Goal: Information Seeking & Learning: Learn about a topic

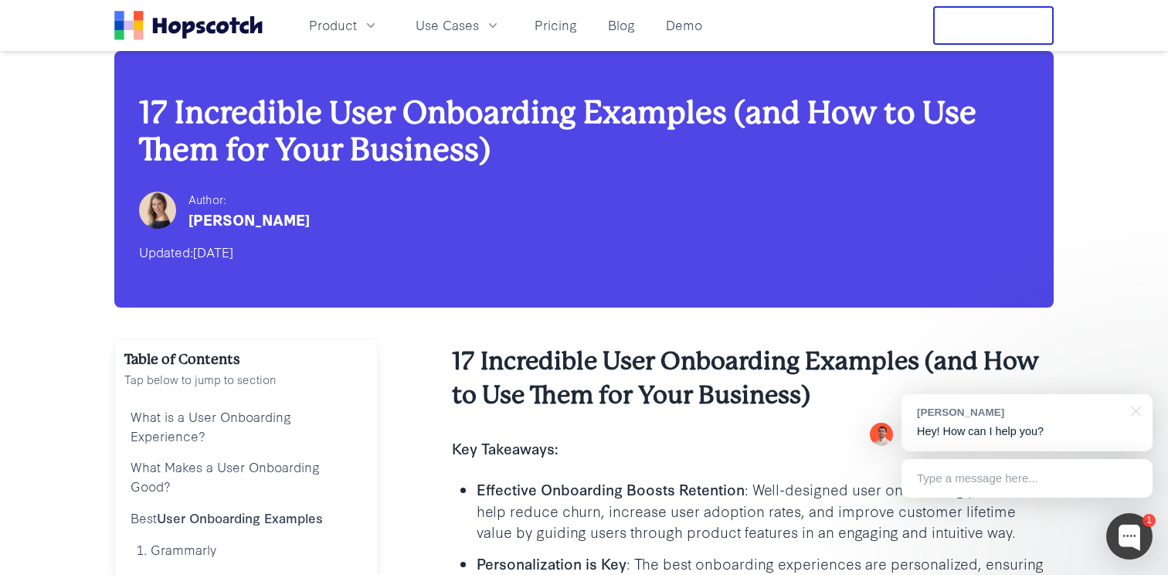
scroll to position [187, 0]
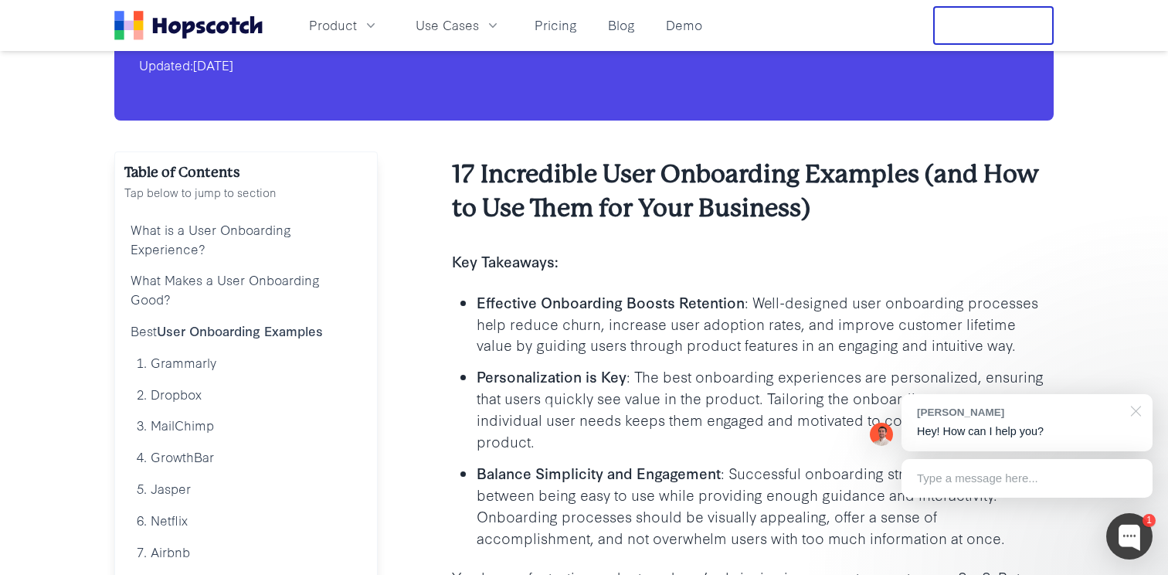
click at [1131, 405] on div at bounding box center [1133, 410] width 39 height 32
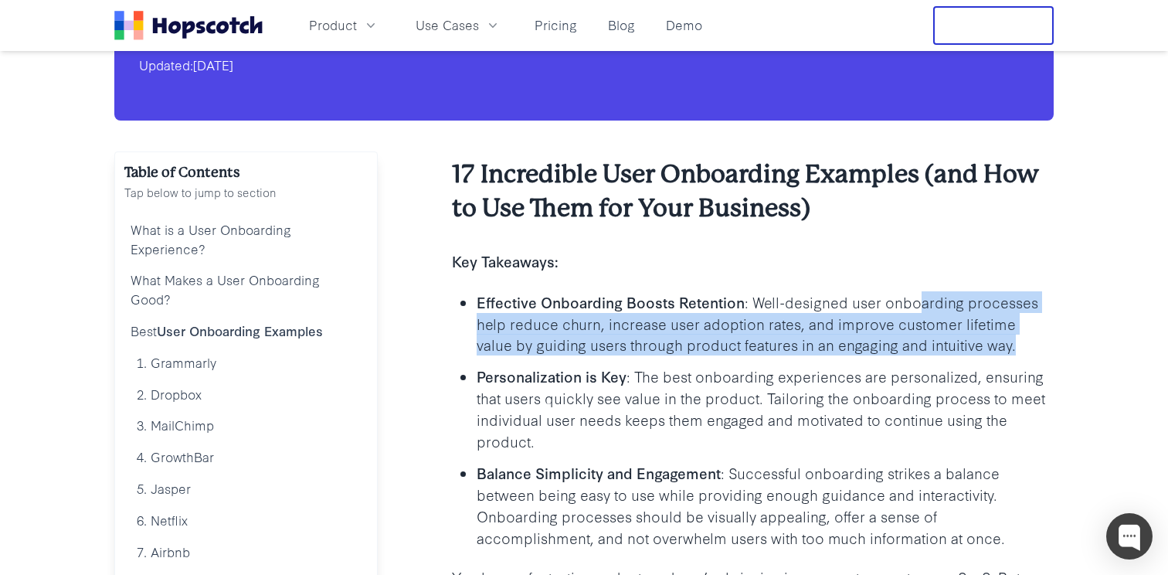
drag, startPoint x: 978, startPoint y: 341, endPoint x: 908, endPoint y: 288, distance: 87.7
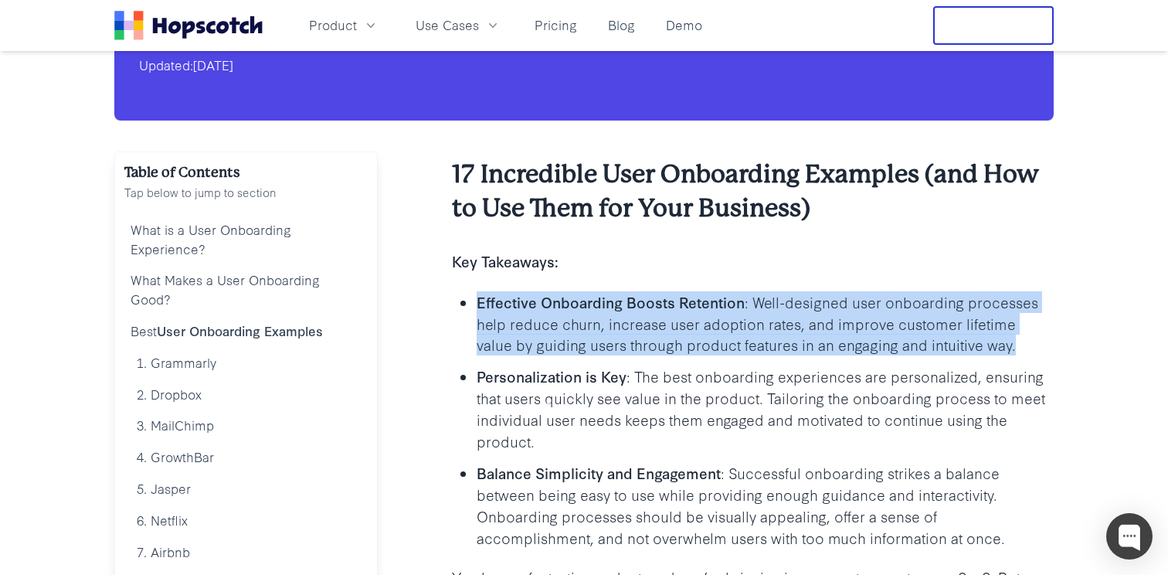
scroll to position [348, 0]
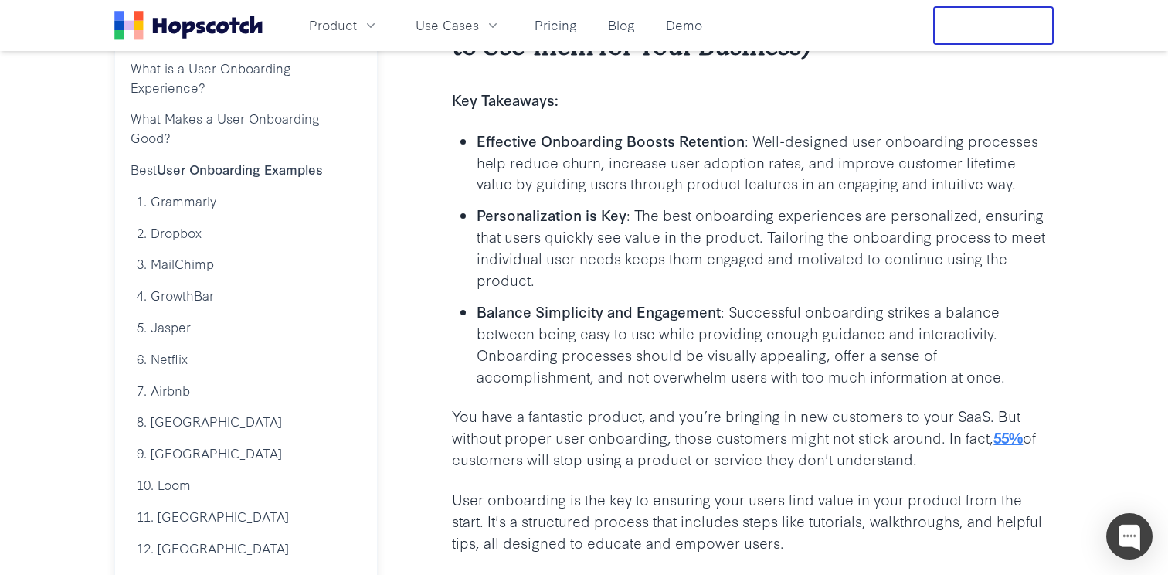
click at [897, 287] on p "Personalization is Key : The best onboarding experiences are personalized, ensu…" at bounding box center [764, 247] width 577 height 86
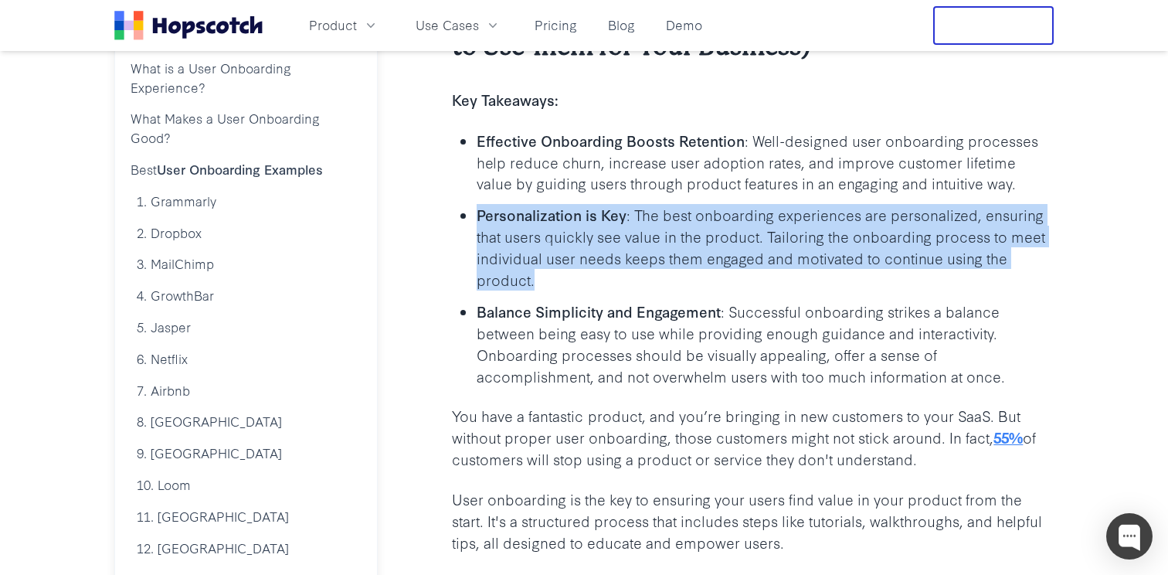
drag, startPoint x: 888, startPoint y: 277, endPoint x: 888, endPoint y: 204, distance: 73.4
click at [888, 198] on ul "Effective Onboarding Boosts Retention : Well-designed user onboarding processes…" at bounding box center [753, 258] width 602 height 258
click at [888, 204] on p "Personalization is Key : The best onboarding experiences are personalized, ensu…" at bounding box center [764, 247] width 577 height 86
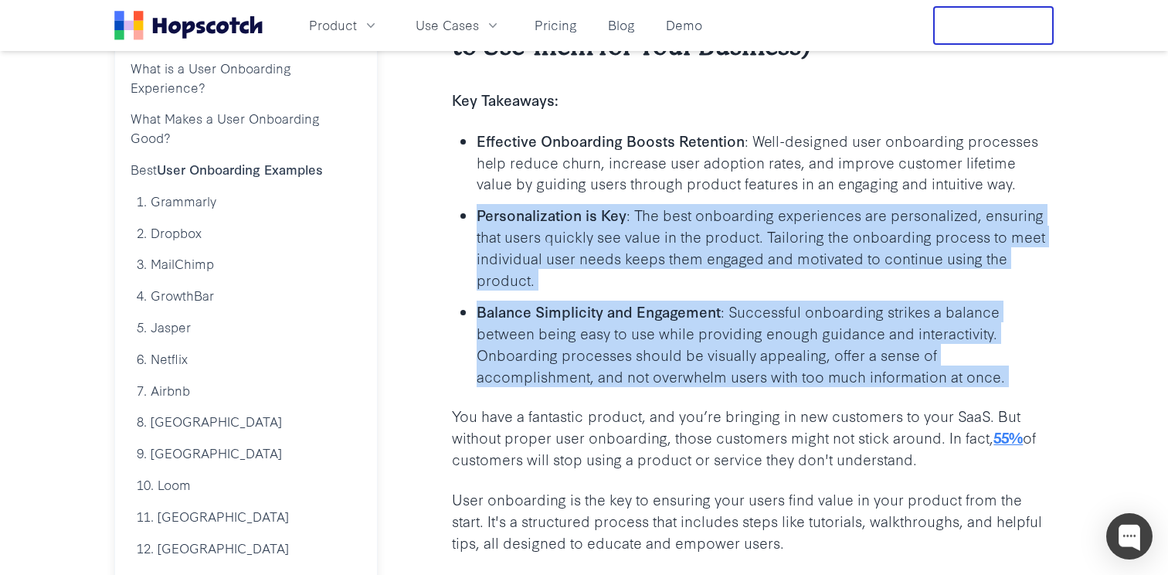
drag, startPoint x: 888, startPoint y: 204, endPoint x: 1028, endPoint y: 392, distance: 234.6
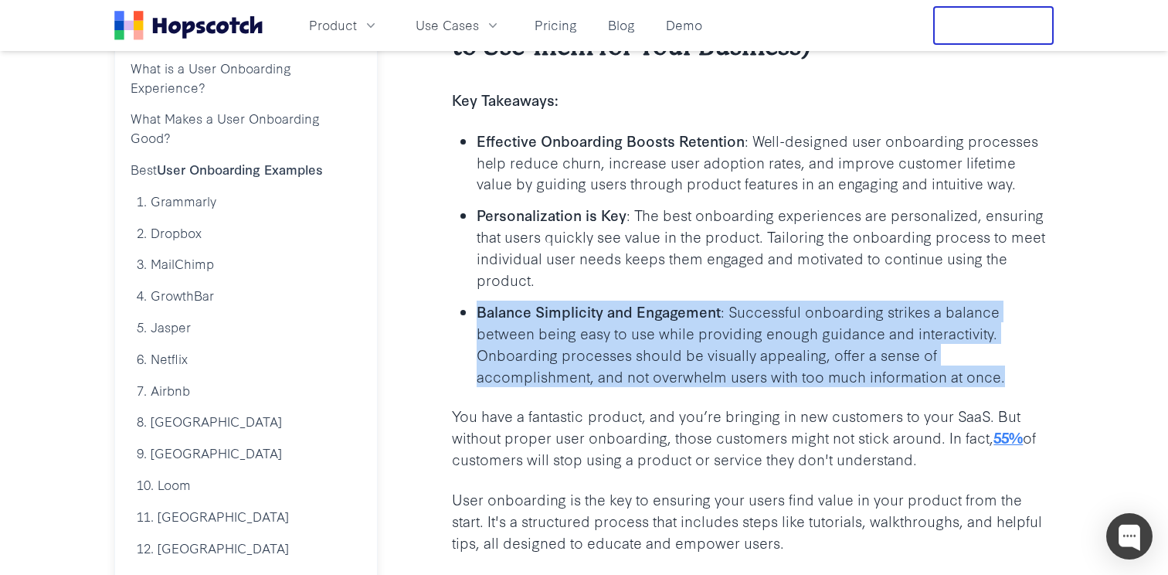
drag, startPoint x: 1028, startPoint y: 389, endPoint x: 883, endPoint y: 287, distance: 176.8
click at [883, 287] on p "Personalization is Key : The best onboarding experiences are personalized, ensu…" at bounding box center [764, 247] width 577 height 86
drag, startPoint x: 883, startPoint y: 287, endPoint x: 954, endPoint y: 373, distance: 110.8
click at [954, 373] on ul "Effective Onboarding Boosts Retention : Well-designed user onboarding processes…" at bounding box center [753, 258] width 602 height 258
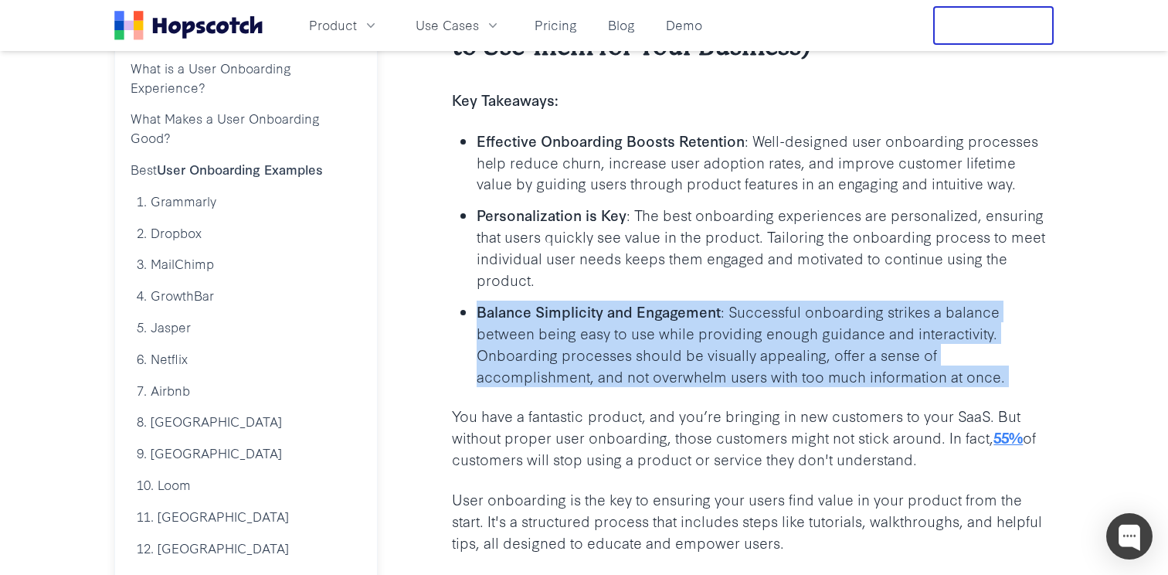
click at [954, 373] on p "Balance Simplicity and Engagement : Successful onboarding strikes a balance bet…" at bounding box center [764, 343] width 577 height 86
drag, startPoint x: 954, startPoint y: 373, endPoint x: 863, endPoint y: 271, distance: 136.7
click at [863, 271] on ul "Effective Onboarding Boosts Retention : Well-designed user onboarding processes…" at bounding box center [753, 258] width 602 height 258
click at [863, 271] on p "Personalization is Key : The best onboarding experiences are personalized, ensu…" at bounding box center [764, 247] width 577 height 86
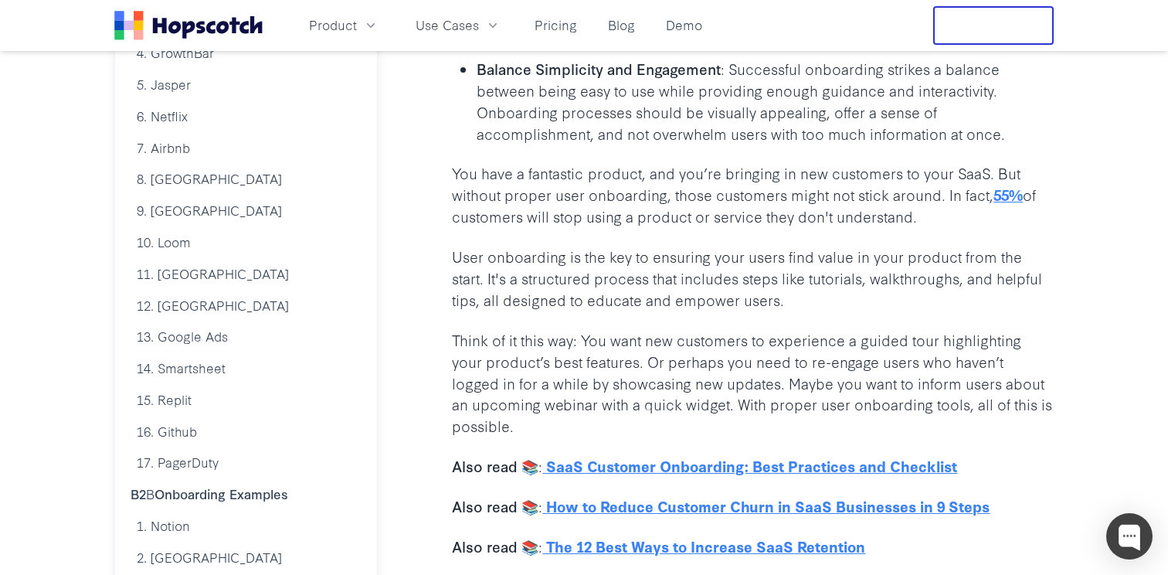
scroll to position [604, 0]
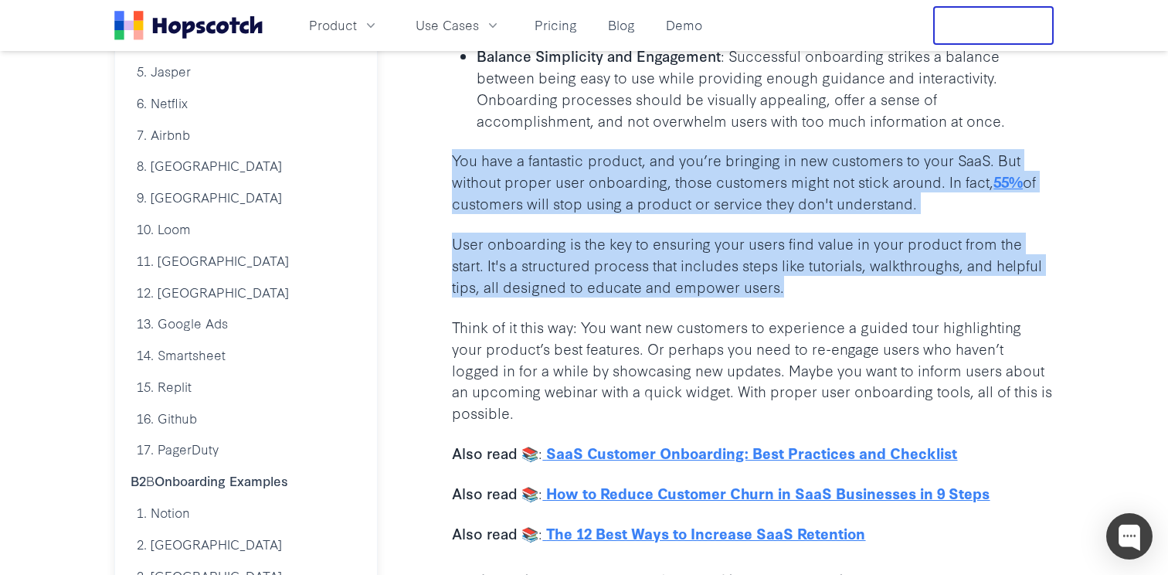
drag, startPoint x: 880, startPoint y: 146, endPoint x: 1019, endPoint y: 298, distance: 205.6
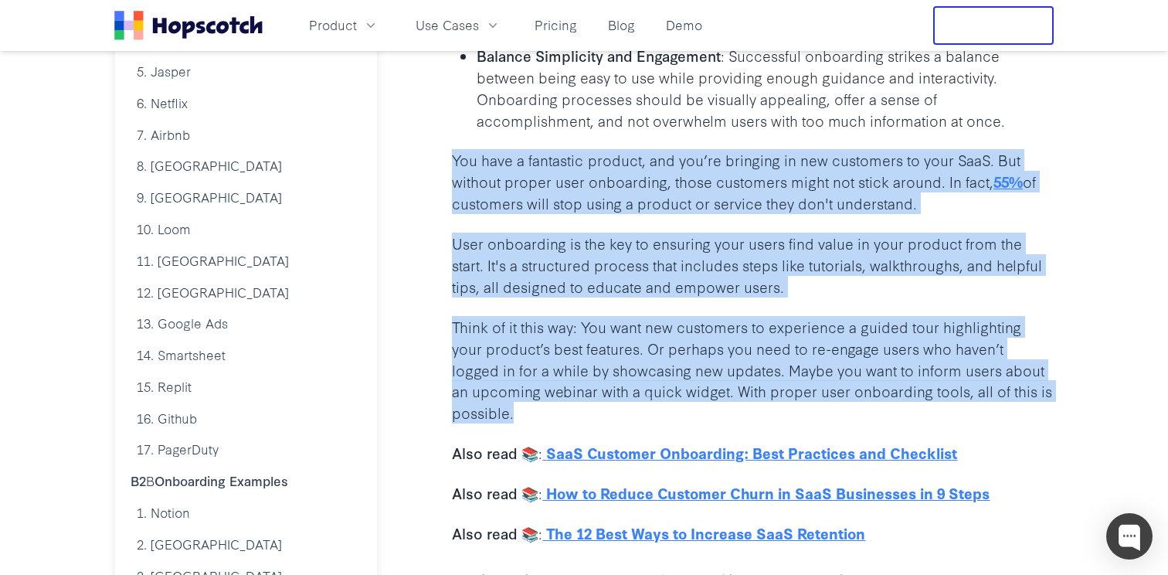
drag, startPoint x: 938, startPoint y: 414, endPoint x: 827, endPoint y: 134, distance: 300.6
drag, startPoint x: 827, startPoint y: 134, endPoint x: 990, endPoint y: 404, distance: 314.9
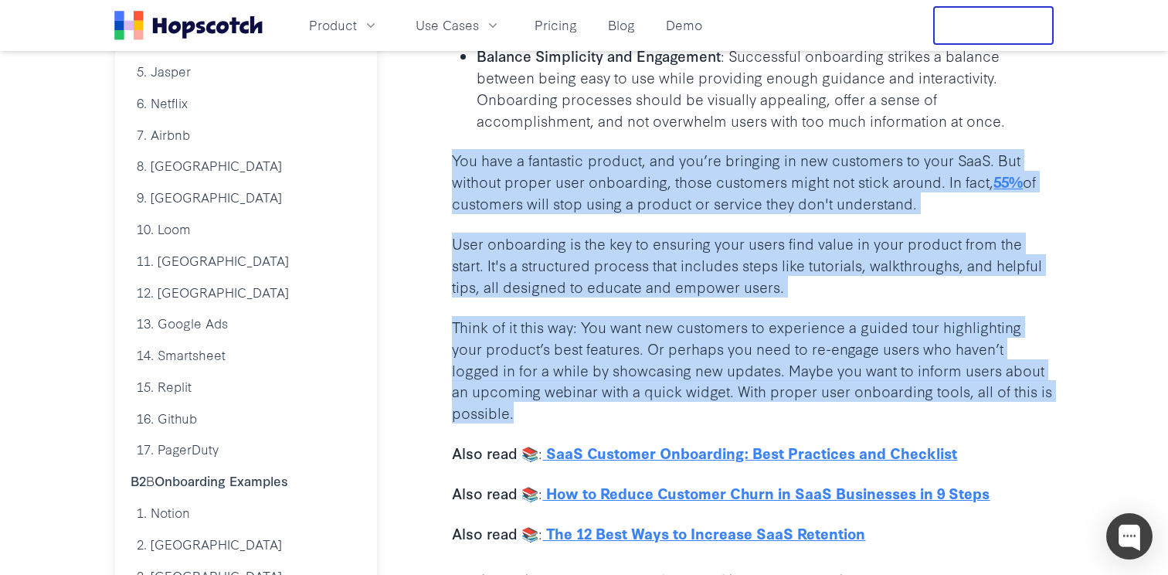
click at [990, 404] on p "Think of it this way: You want new customers to experience a guided tour highli…" at bounding box center [753, 369] width 602 height 107
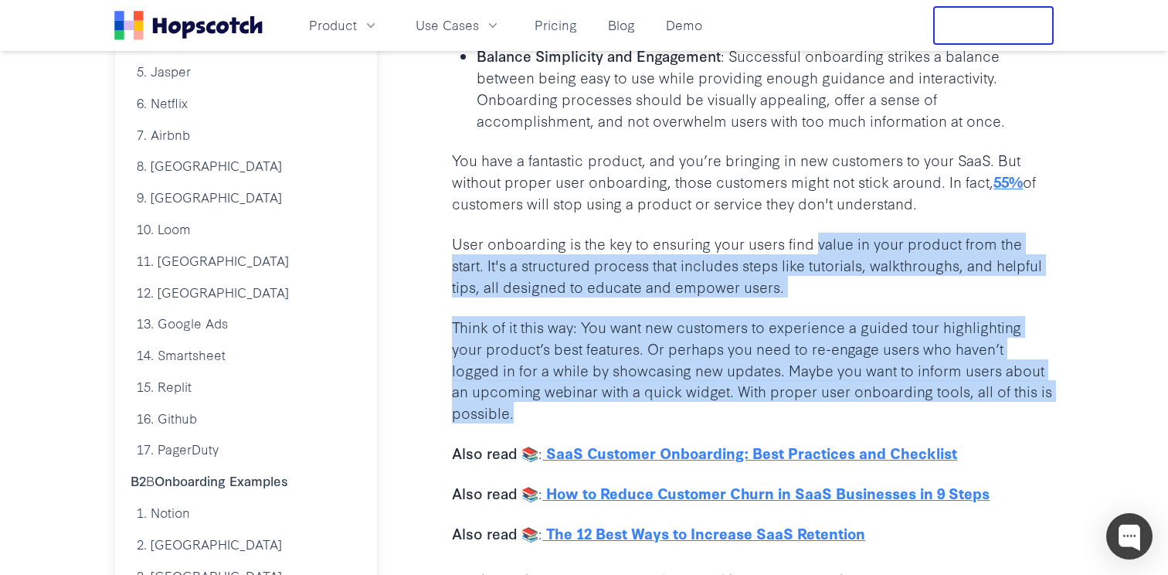
drag, startPoint x: 990, startPoint y: 404, endPoint x: 842, endPoint y: 235, distance: 224.9
click at [842, 235] on p "User onboarding is the key to ensuring your users find value in your product fr…" at bounding box center [753, 264] width 602 height 65
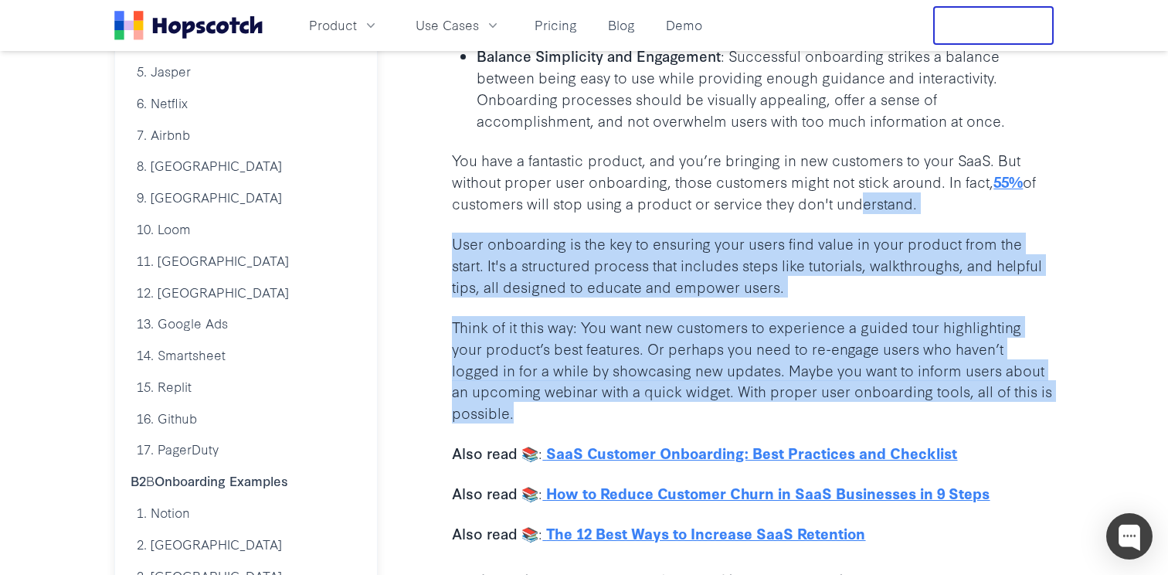
drag, startPoint x: 853, startPoint y: 212, endPoint x: 1056, endPoint y: 425, distance: 294.4
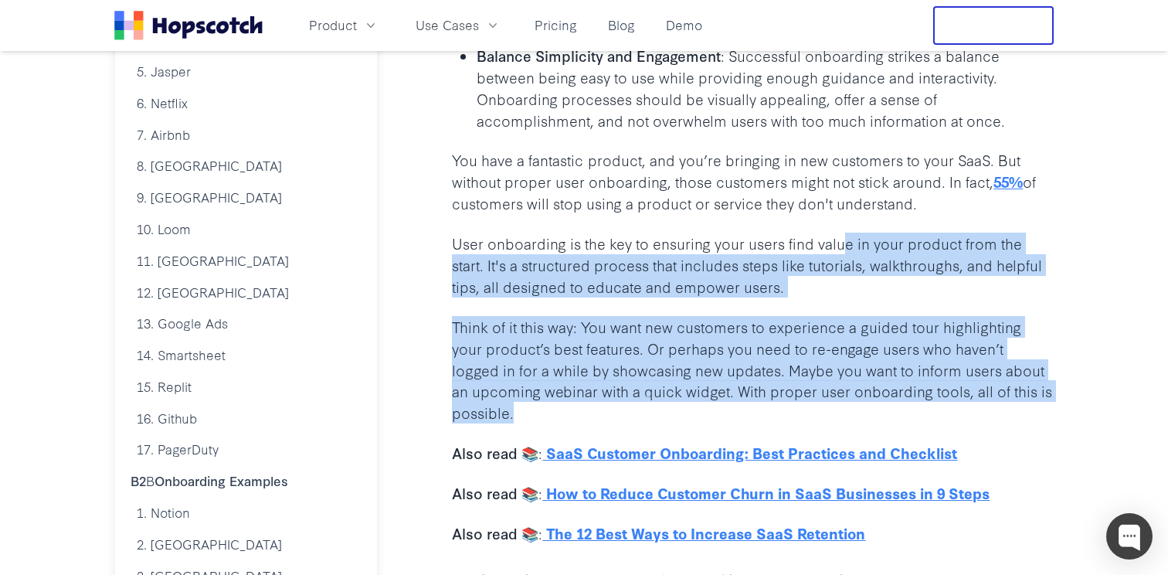
drag, startPoint x: 1056, startPoint y: 402, endPoint x: 833, endPoint y: 233, distance: 280.0
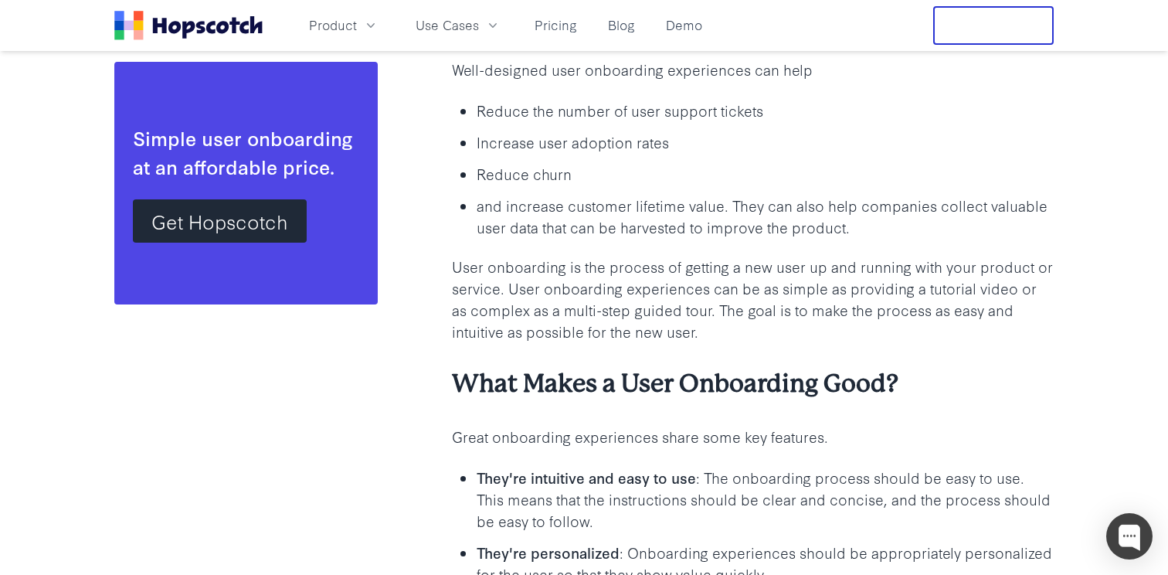
scroll to position [1361, 0]
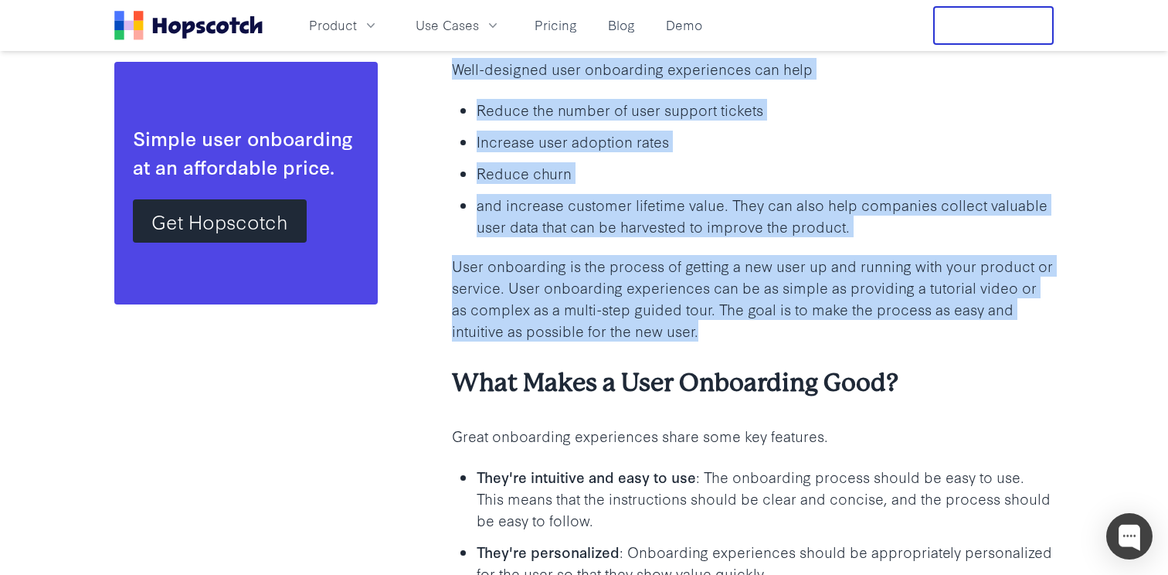
drag, startPoint x: 948, startPoint y: 338, endPoint x: 451, endPoint y: 64, distance: 567.9
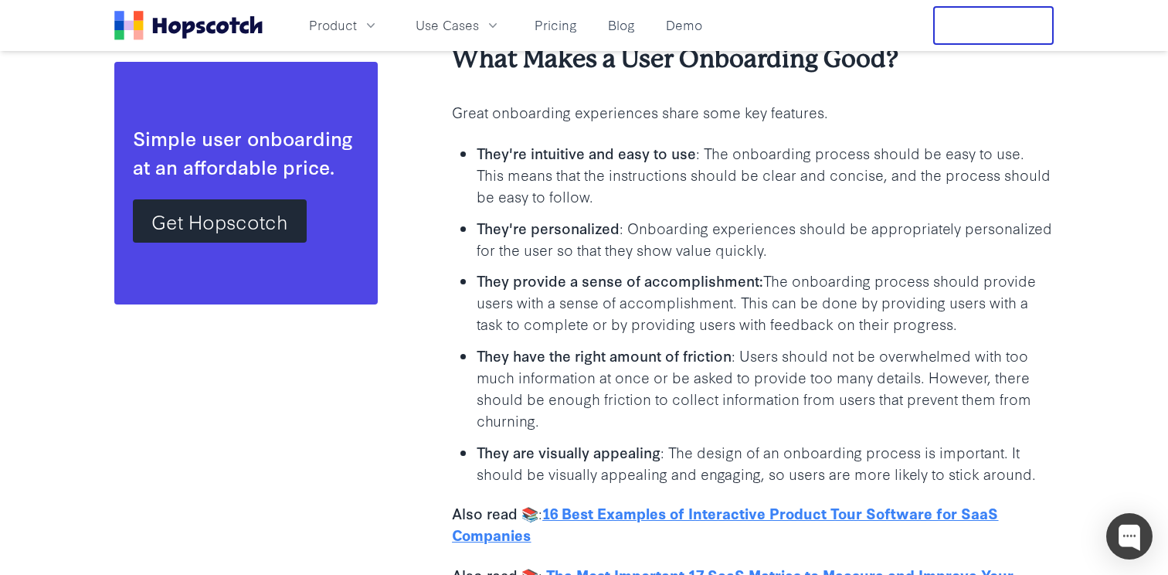
scroll to position [1684, 0]
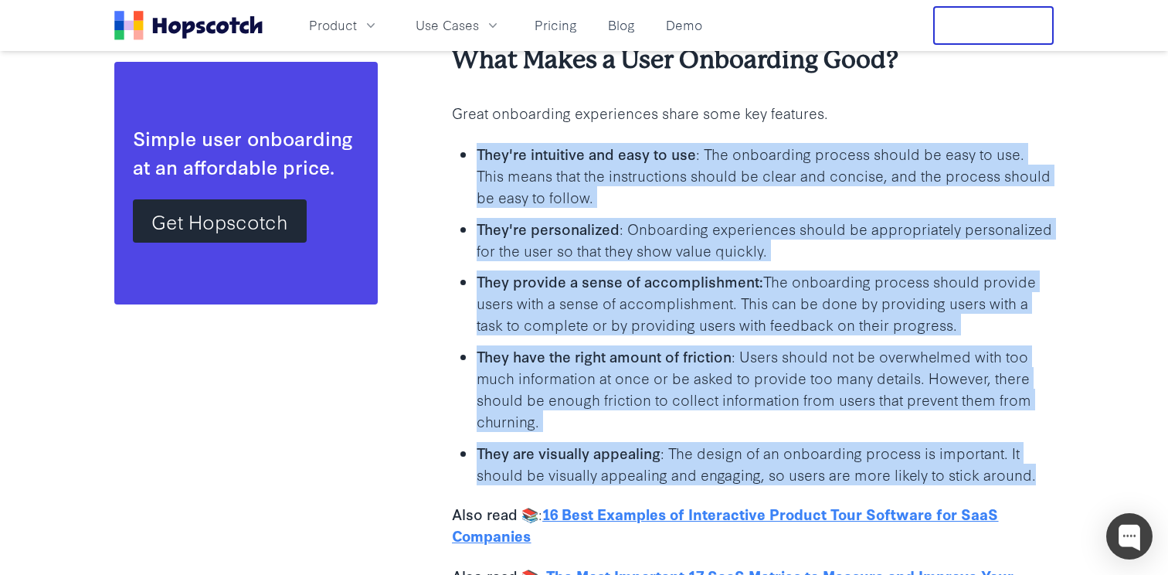
drag, startPoint x: 468, startPoint y: 143, endPoint x: 1086, endPoint y: 475, distance: 701.4
drag, startPoint x: 1086, startPoint y: 475, endPoint x: 883, endPoint y: 130, distance: 400.1
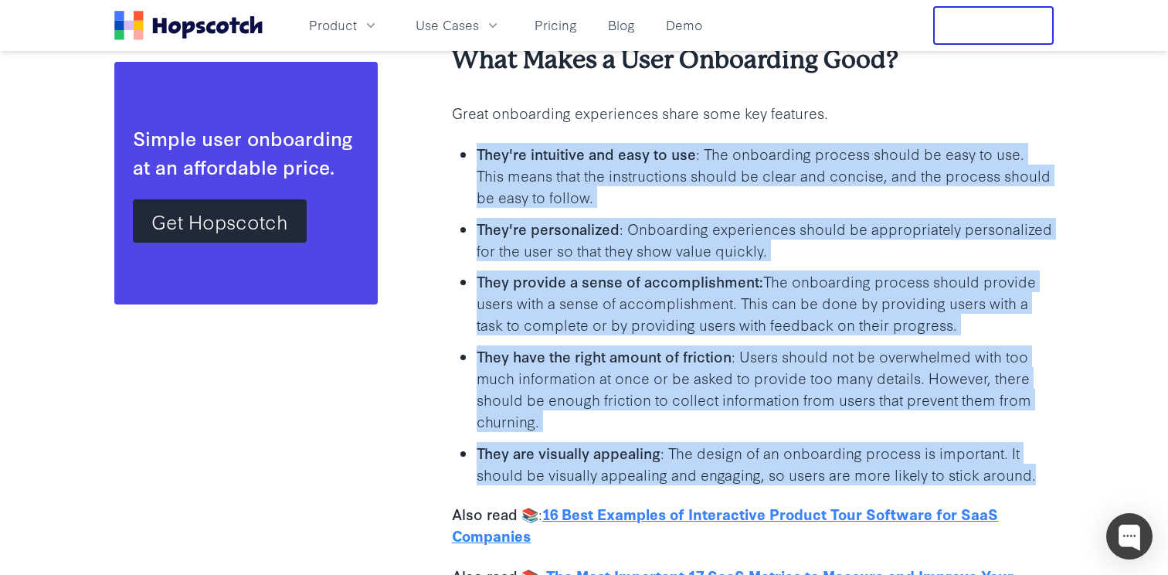
drag, startPoint x: 883, startPoint y: 130, endPoint x: 1058, endPoint y: 469, distance: 381.3
drag, startPoint x: 1054, startPoint y: 480, endPoint x: 860, endPoint y: 133, distance: 397.9
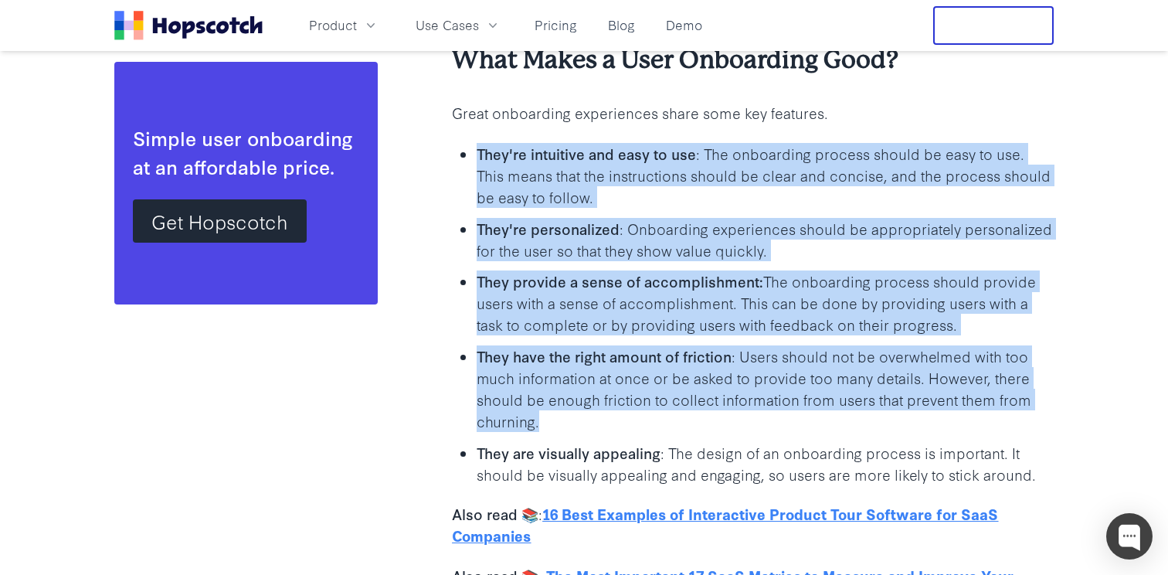
drag, startPoint x: 860, startPoint y: 135, endPoint x: 955, endPoint y: 426, distance: 306.2
click at [955, 426] on p "They have the right amount of friction : Users should not be overwhelmed with t…" at bounding box center [764, 388] width 577 height 86
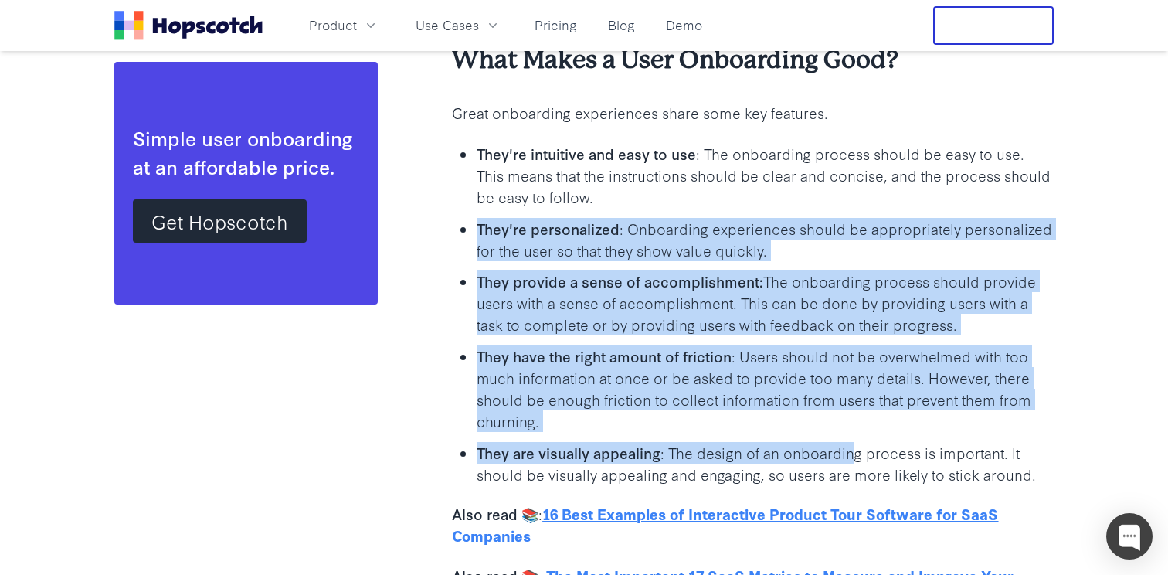
drag, startPoint x: 858, startPoint y: 444, endPoint x: 748, endPoint y: 196, distance: 271.4
click at [748, 196] on ul "They're intuitive and easy to use : The onboarding process should be easy to us…" at bounding box center [753, 313] width 602 height 342
click at [748, 196] on p "They're intuitive and easy to use : The onboarding process should be easy to us…" at bounding box center [764, 175] width 577 height 65
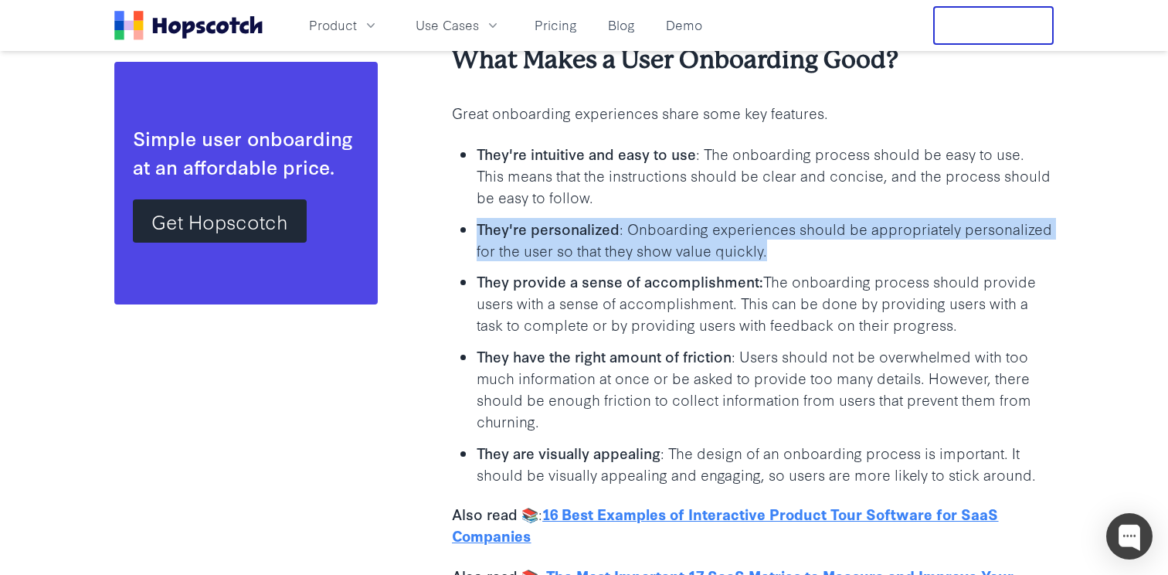
drag, startPoint x: 748, startPoint y: 195, endPoint x: 841, endPoint y: 256, distance: 111.6
click at [841, 256] on ul "They're intuitive and easy to use : The onboarding process should be easy to us…" at bounding box center [753, 313] width 602 height 342
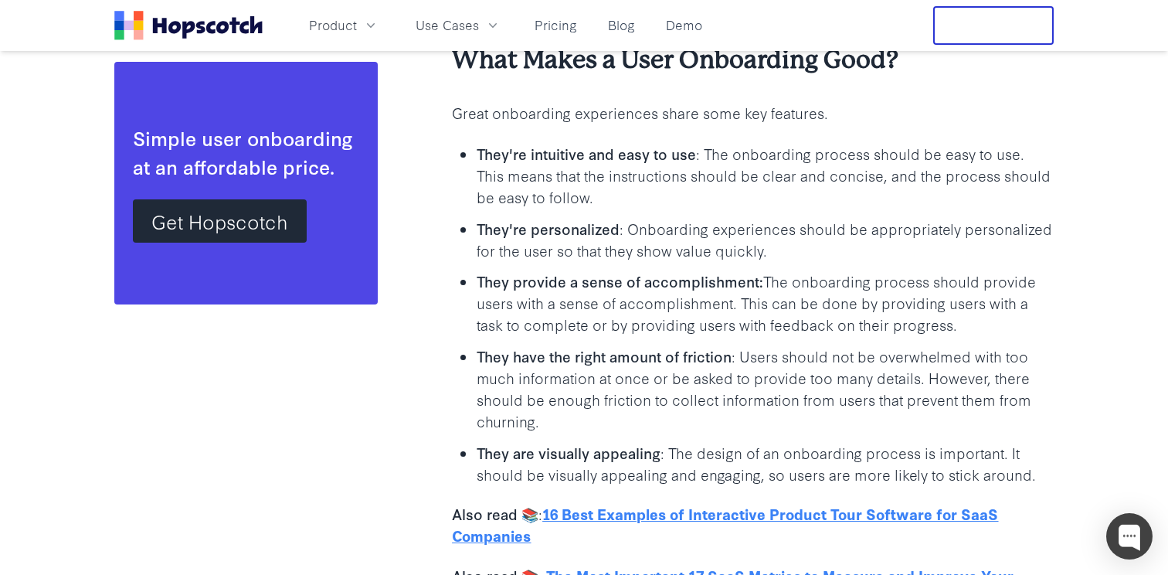
click at [509, 299] on p "They provide a sense of accomplishment: The onboarding process should provide u…" at bounding box center [764, 302] width 577 height 65
drag, startPoint x: 478, startPoint y: 279, endPoint x: 963, endPoint y: 322, distance: 486.9
click at [963, 322] on p "They provide a sense of accomplishment: The onboarding process should provide u…" at bounding box center [764, 302] width 577 height 65
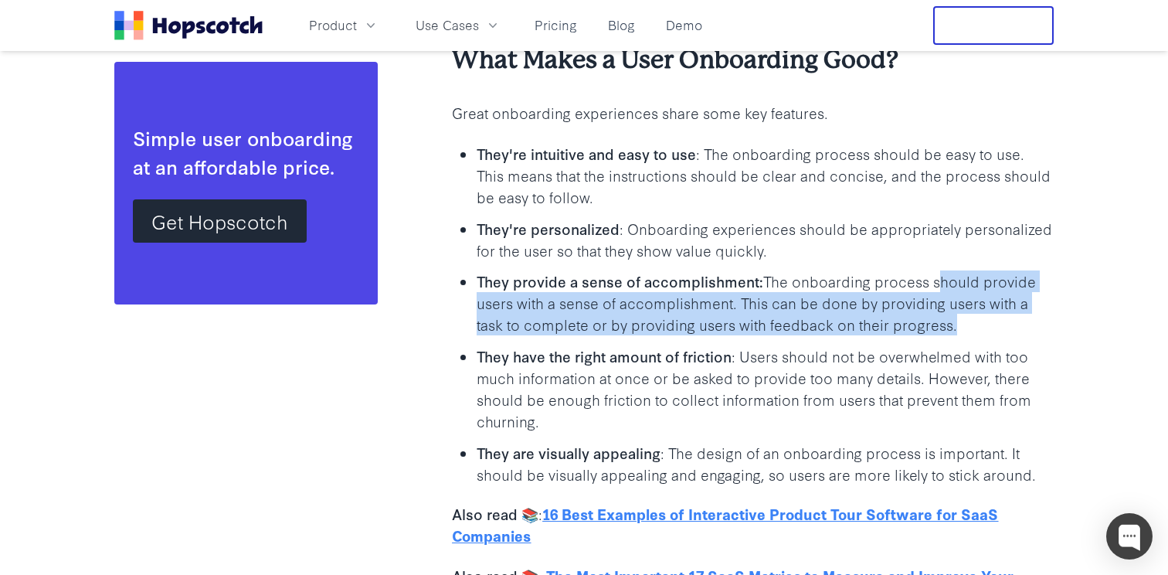
drag, startPoint x: 963, startPoint y: 322, endPoint x: 957, endPoint y: 283, distance: 39.9
click at [957, 283] on p "They provide a sense of accomplishment: The onboarding process should provide u…" at bounding box center [764, 302] width 577 height 65
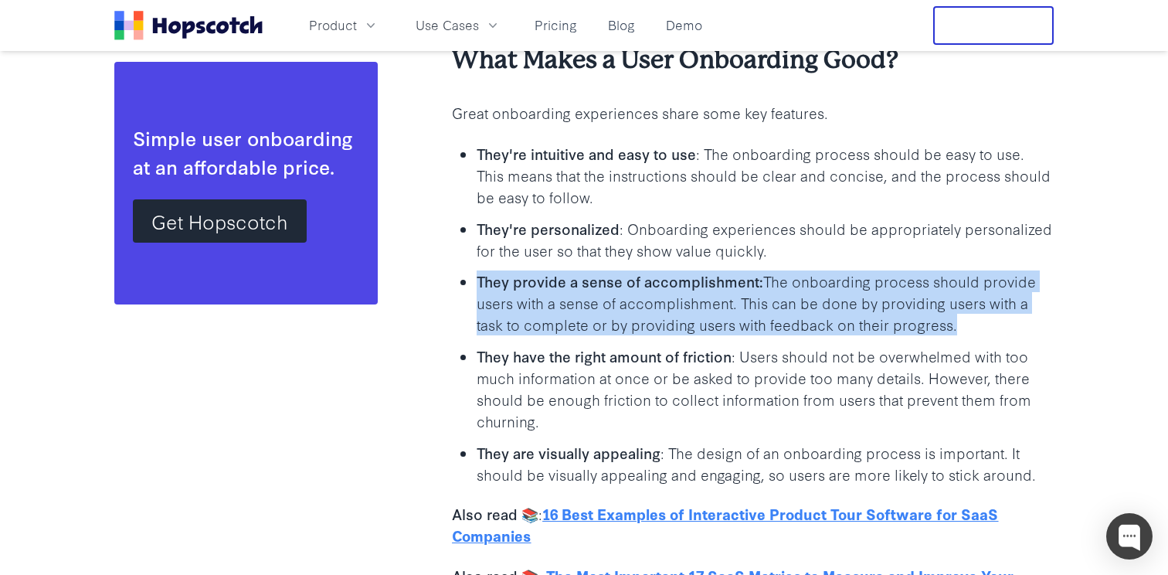
drag, startPoint x: 965, startPoint y: 263, endPoint x: 988, endPoint y: 342, distance: 81.9
click at [987, 341] on ul "They're intuitive and easy to use : The onboarding process should be easy to us…" at bounding box center [753, 313] width 602 height 342
click at [988, 342] on ul "They're intuitive and easy to use : The onboarding process should be easy to us…" at bounding box center [753, 313] width 602 height 342
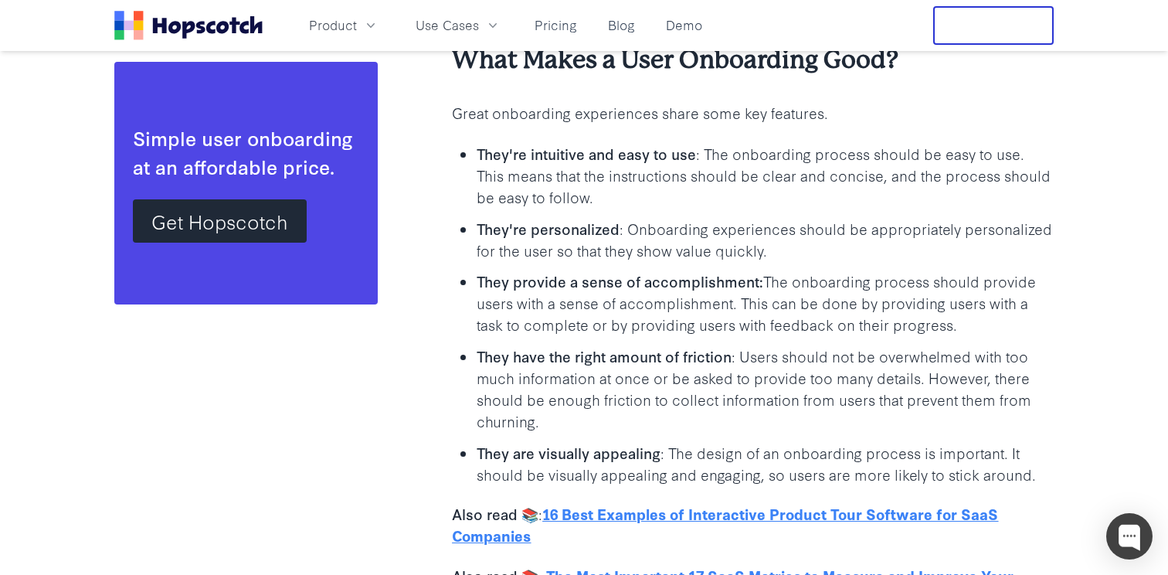
drag, startPoint x: 995, startPoint y: 323, endPoint x: 984, endPoint y: 250, distance: 73.4
click at [984, 250] on ul "They're intuitive and easy to use : The onboarding process should be easy to us…" at bounding box center [753, 313] width 602 height 342
click at [984, 250] on p "They're personalized : Onboarding experiences should be appropriately personali…" at bounding box center [764, 239] width 577 height 43
drag, startPoint x: 984, startPoint y: 255, endPoint x: 995, endPoint y: 325, distance: 71.2
click at [995, 324] on ul "They're intuitive and easy to use : The onboarding process should be easy to us…" at bounding box center [753, 313] width 602 height 342
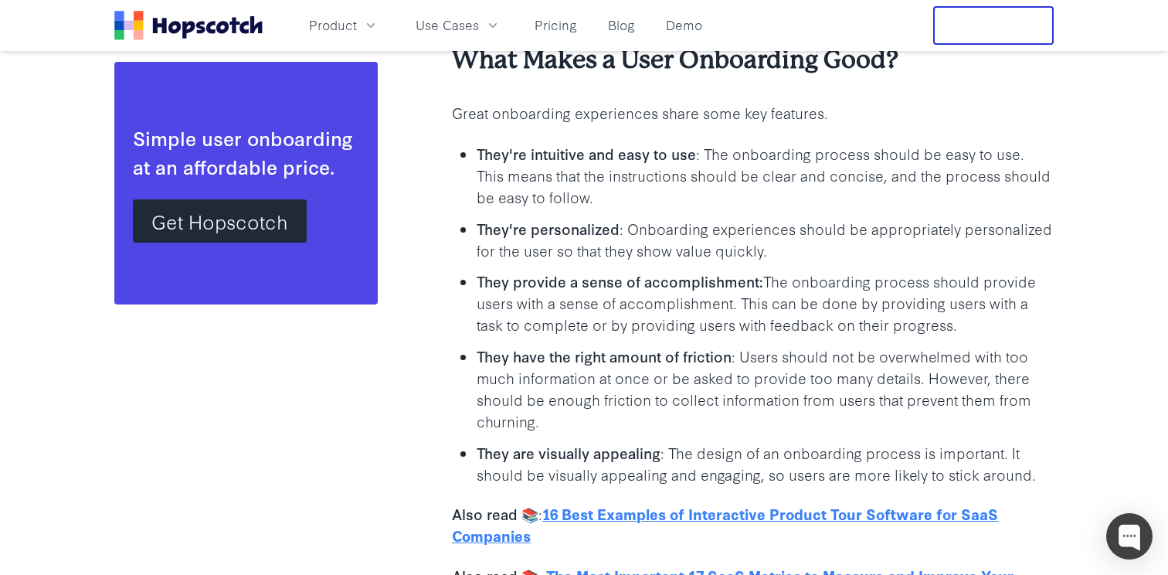
click at [995, 325] on p "They provide a sense of accomplishment: The onboarding process should provide u…" at bounding box center [764, 302] width 577 height 65
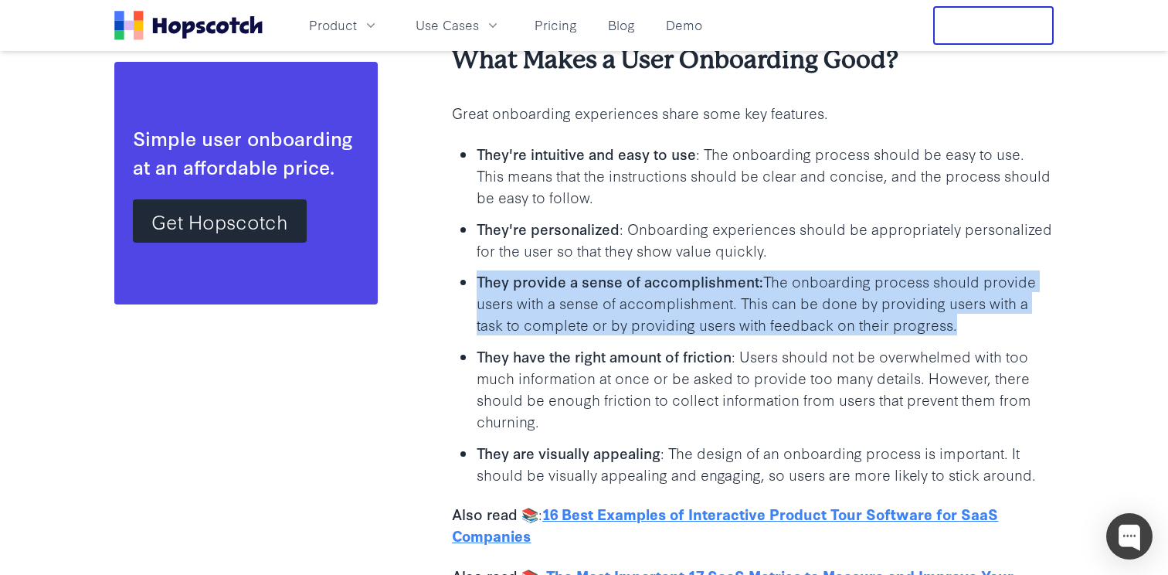
drag, startPoint x: 995, startPoint y: 325, endPoint x: 981, endPoint y: 245, distance: 81.6
click at [981, 245] on ul "They're intuitive and easy to use : The onboarding process should be easy to us…" at bounding box center [753, 313] width 602 height 342
click at [981, 245] on p "They're personalized : Onboarding experiences should be appropriately personali…" at bounding box center [764, 239] width 577 height 43
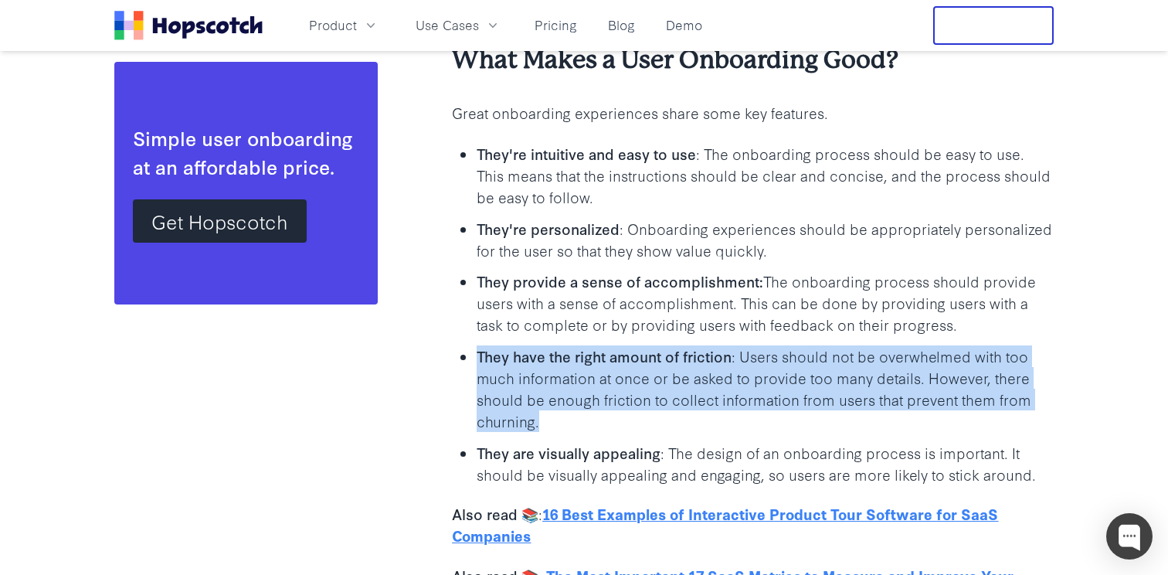
drag, startPoint x: 892, startPoint y: 432, endPoint x: 839, endPoint y: 342, distance: 104.5
click at [839, 342] on ul "They're intuitive and easy to use : The onboarding process should be easy to us…" at bounding box center [753, 313] width 602 height 342
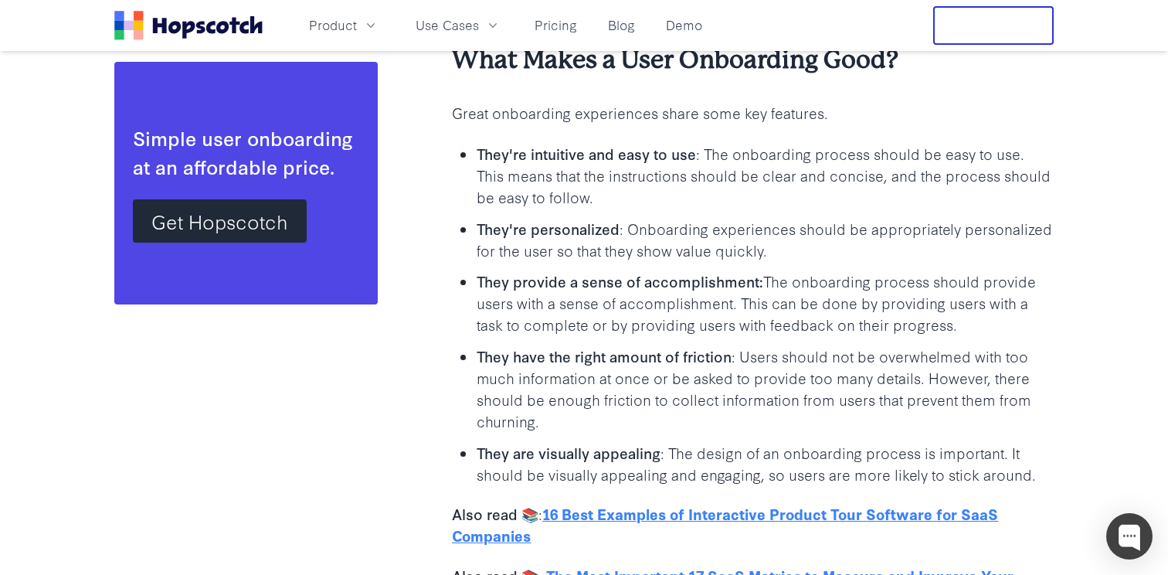
click at [840, 342] on ul "They're intuitive and easy to use : The onboarding process should be easy to us…" at bounding box center [753, 313] width 602 height 342
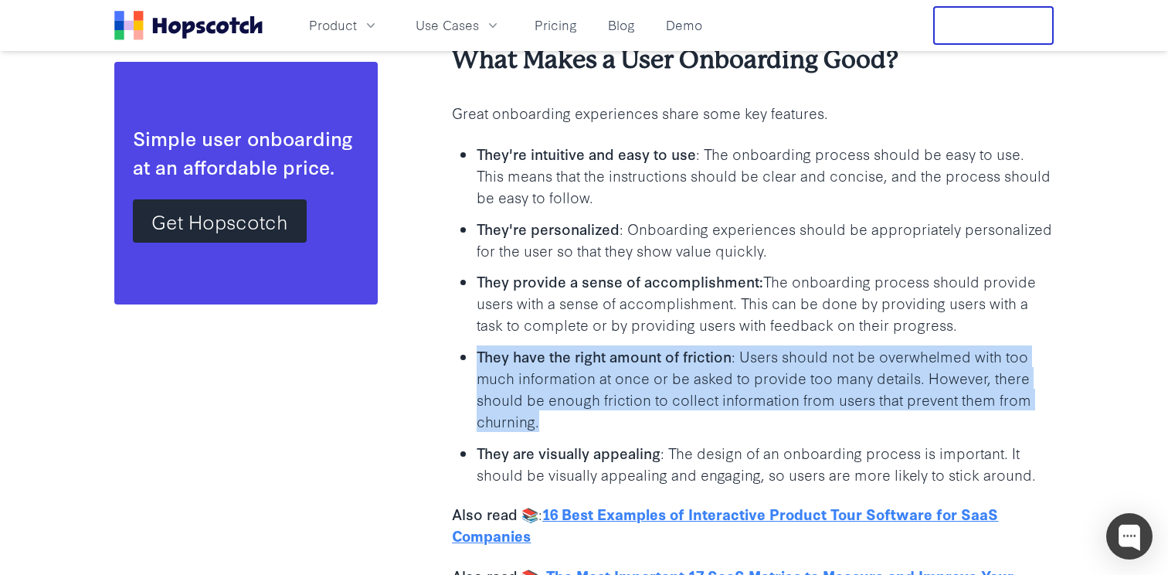
drag, startPoint x: 840, startPoint y: 342, endPoint x: 831, endPoint y: 436, distance: 93.9
click at [832, 434] on ul "They're intuitive and easy to use : The onboarding process should be easy to us…" at bounding box center [753, 313] width 602 height 342
click at [831, 436] on ul "They're intuitive and easy to use : The onboarding process should be easy to us…" at bounding box center [753, 313] width 602 height 342
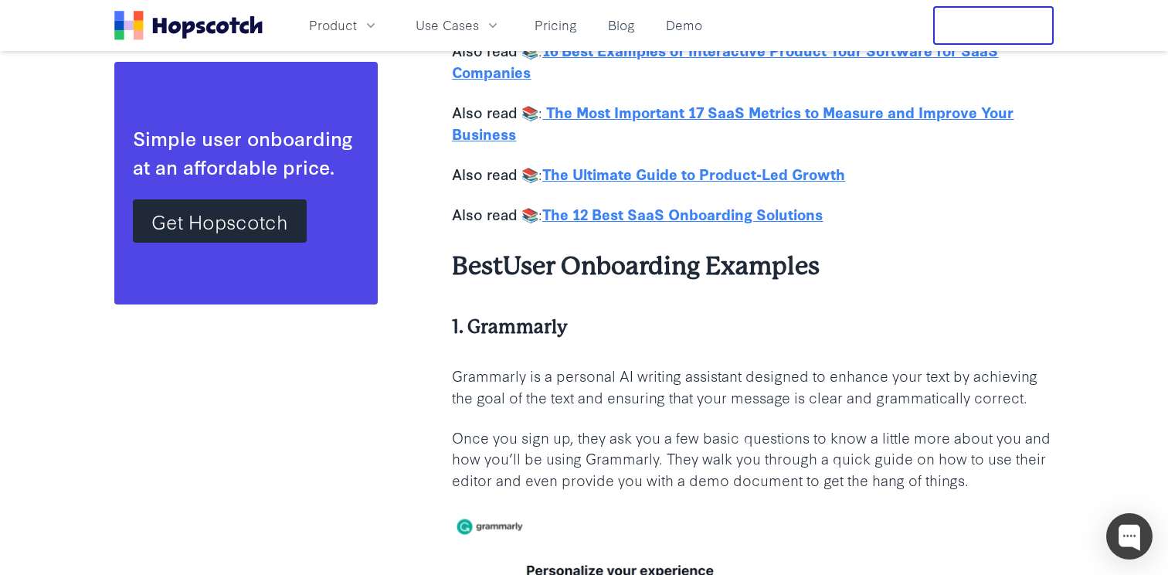
scroll to position [2172, 0]
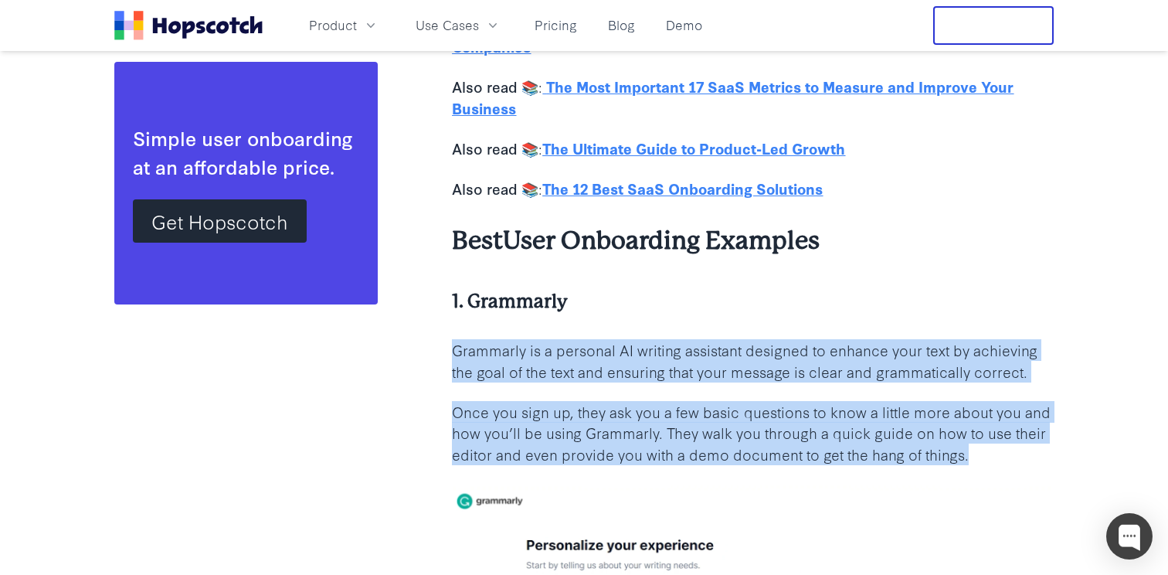
drag, startPoint x: 782, startPoint y: 328, endPoint x: 1000, endPoint y: 469, distance: 259.8
drag, startPoint x: 1008, startPoint y: 468, endPoint x: 875, endPoint y: 337, distance: 186.2
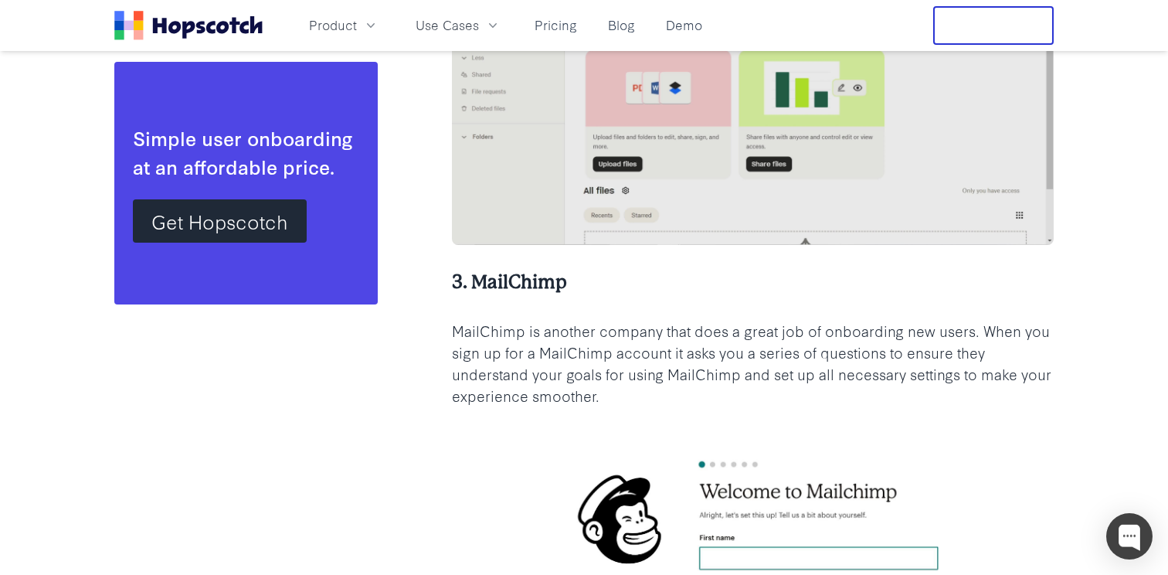
scroll to position [5014, 0]
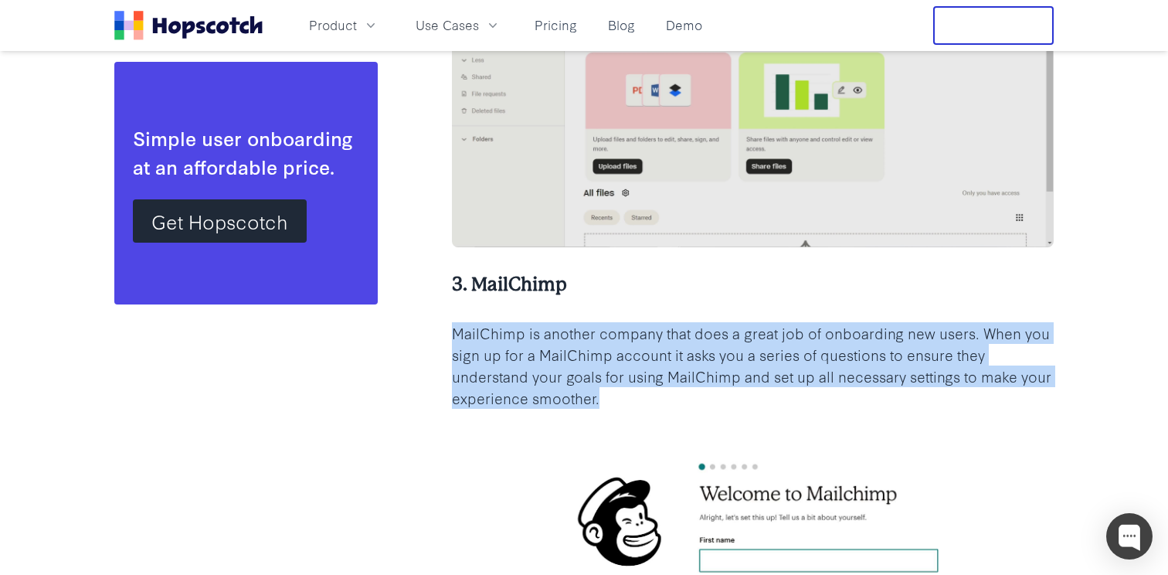
drag, startPoint x: 952, startPoint y: 403, endPoint x: 906, endPoint y: 314, distance: 100.2
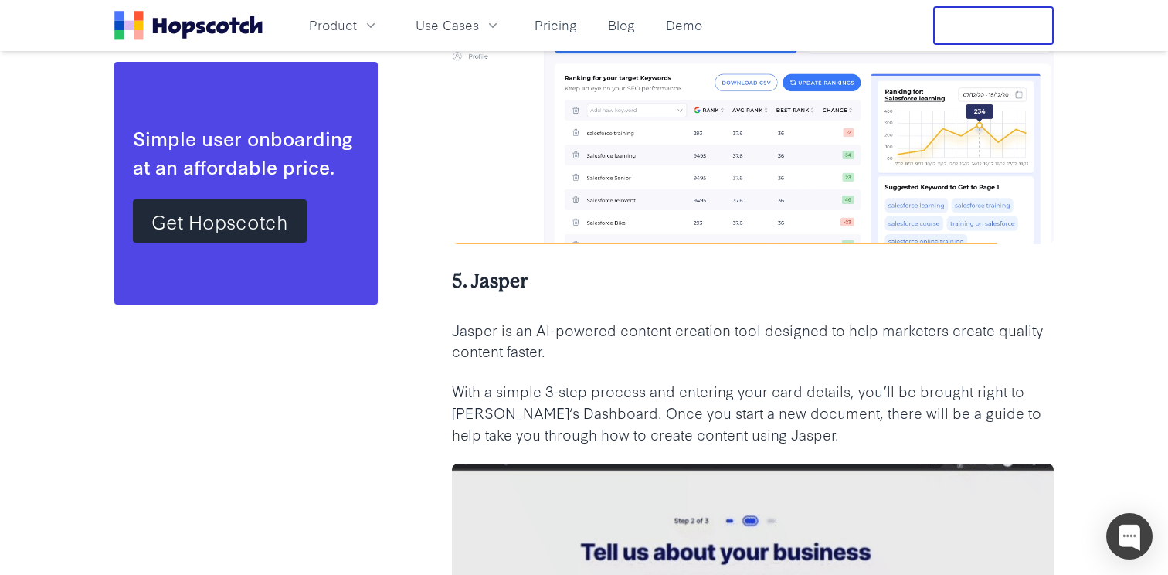
scroll to position [7671, 0]
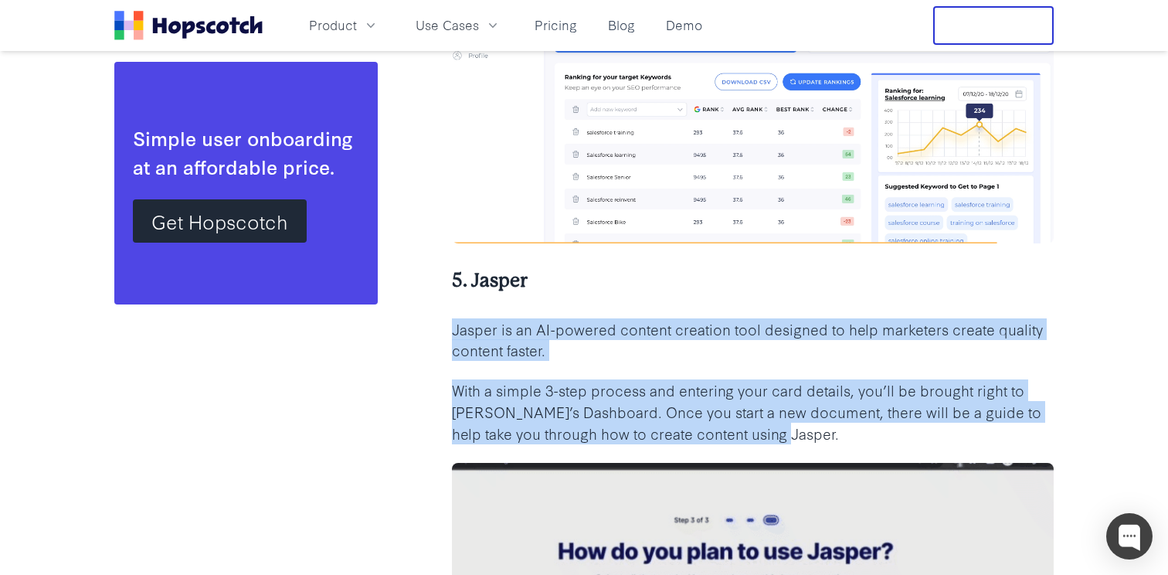
drag, startPoint x: 906, startPoint y: 314, endPoint x: 947, endPoint y: 431, distance: 123.6
click at [947, 431] on p "With a simple 3-step process and entering your card details, you’ll be brought …" at bounding box center [753, 411] width 602 height 65
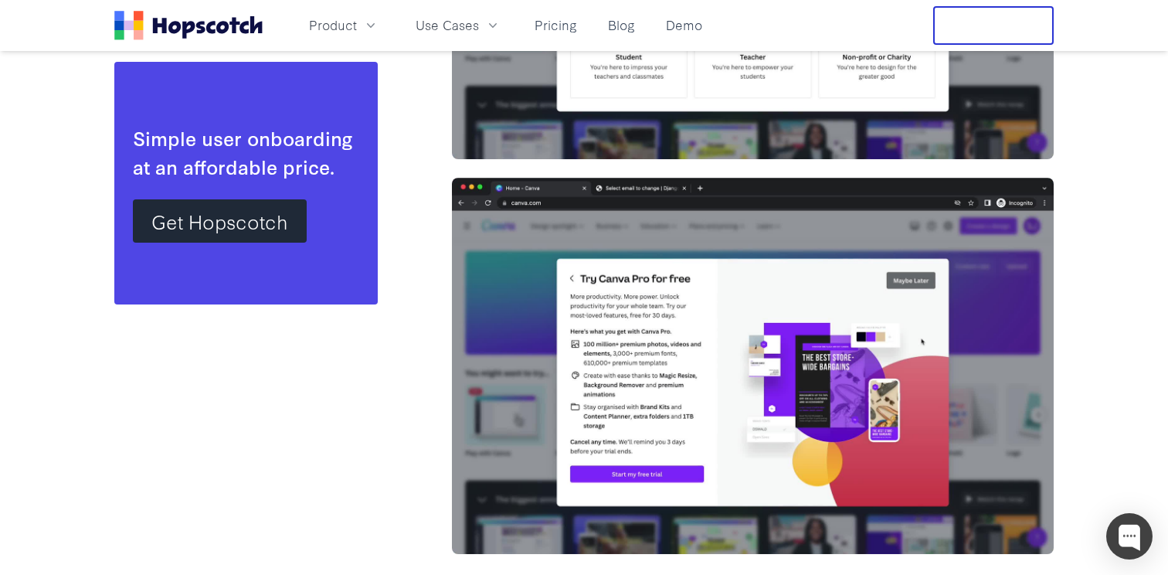
scroll to position [14942, 0]
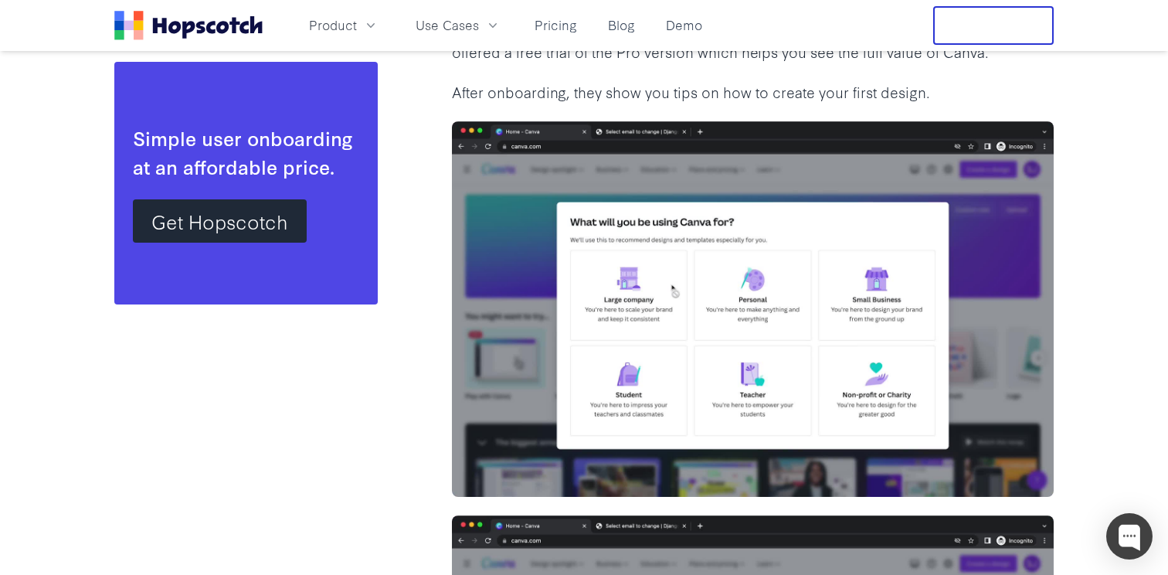
scroll to position [14511, 0]
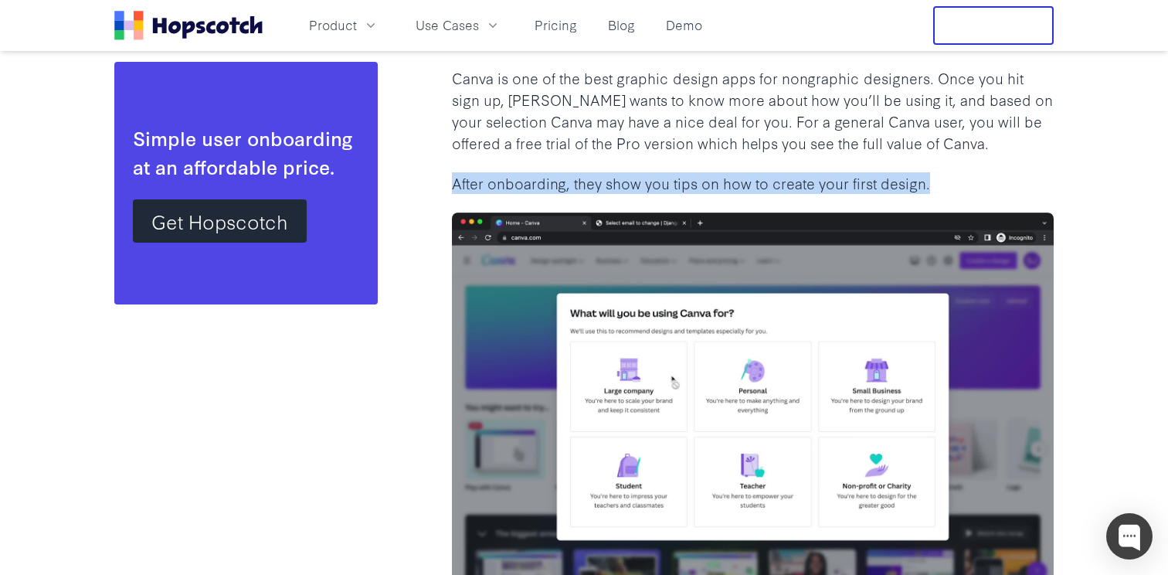
drag, startPoint x: 958, startPoint y: 168, endPoint x: 975, endPoint y: 192, distance: 28.7
click at [975, 192] on p "After onboarding, they show you tips on how to create your first design." at bounding box center [753, 183] width 602 height 22
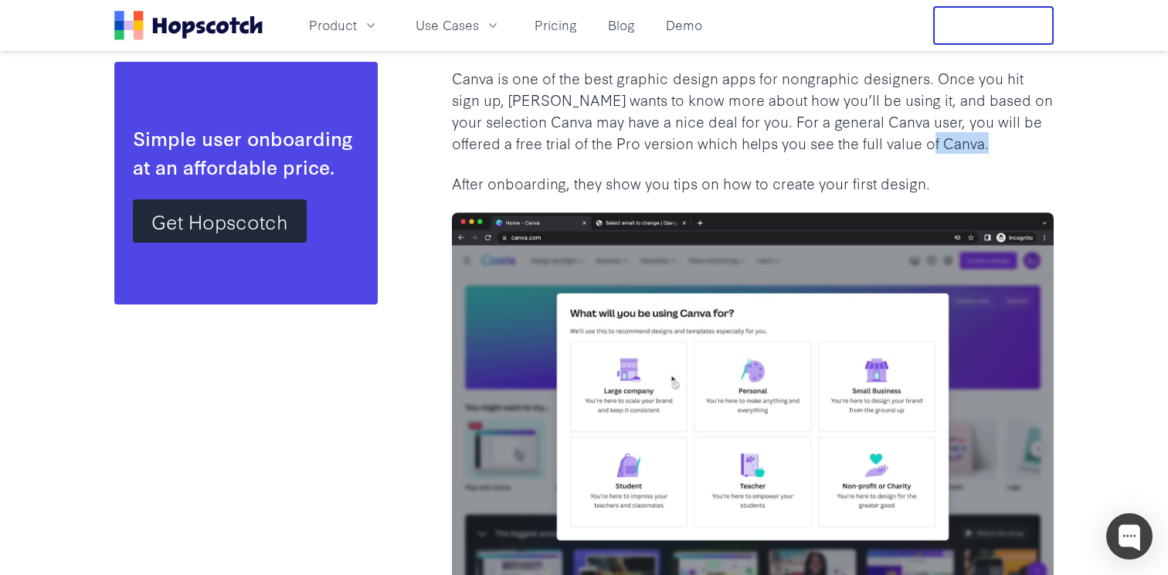
drag, startPoint x: 975, startPoint y: 192, endPoint x: 975, endPoint y: 163, distance: 28.6
drag, startPoint x: 975, startPoint y: 163, endPoint x: 988, endPoint y: 190, distance: 30.4
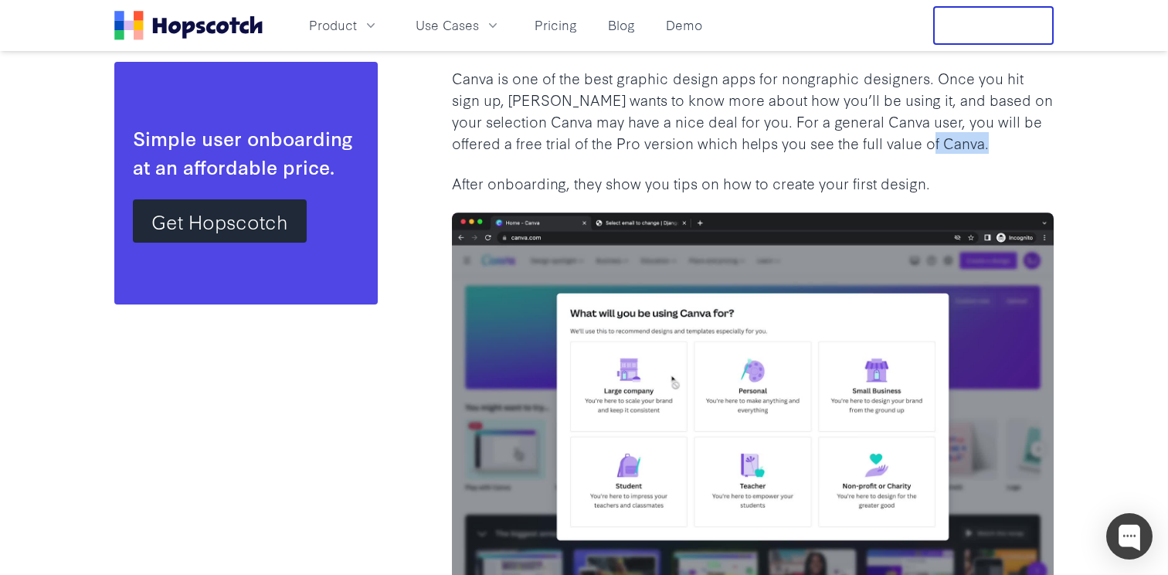
click at [988, 190] on p "After onboarding, they show you tips on how to create your first design." at bounding box center [753, 183] width 602 height 22
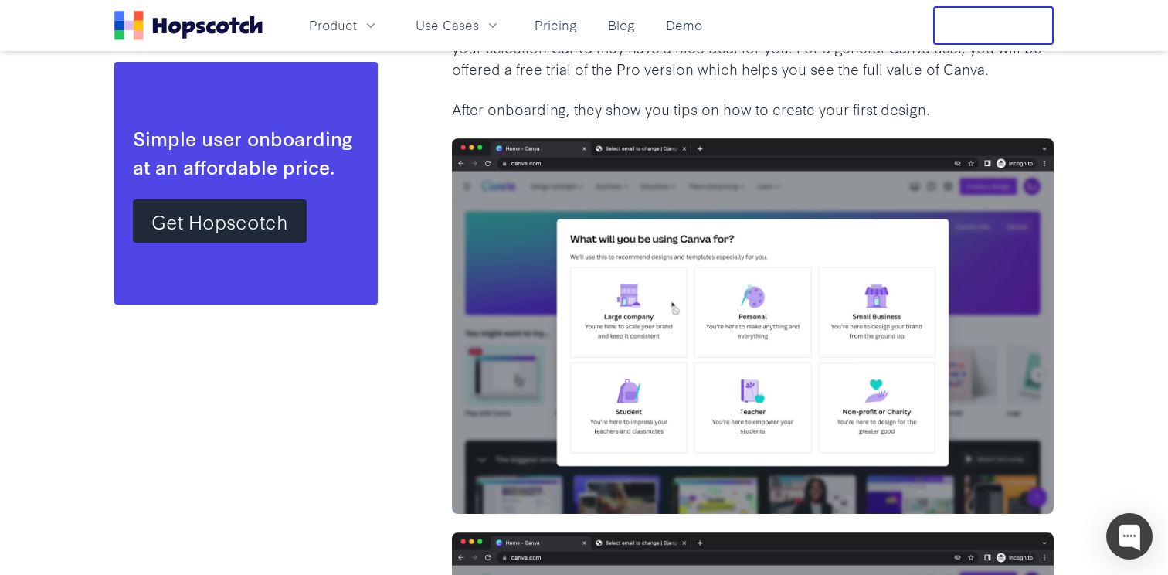
scroll to position [14587, 0]
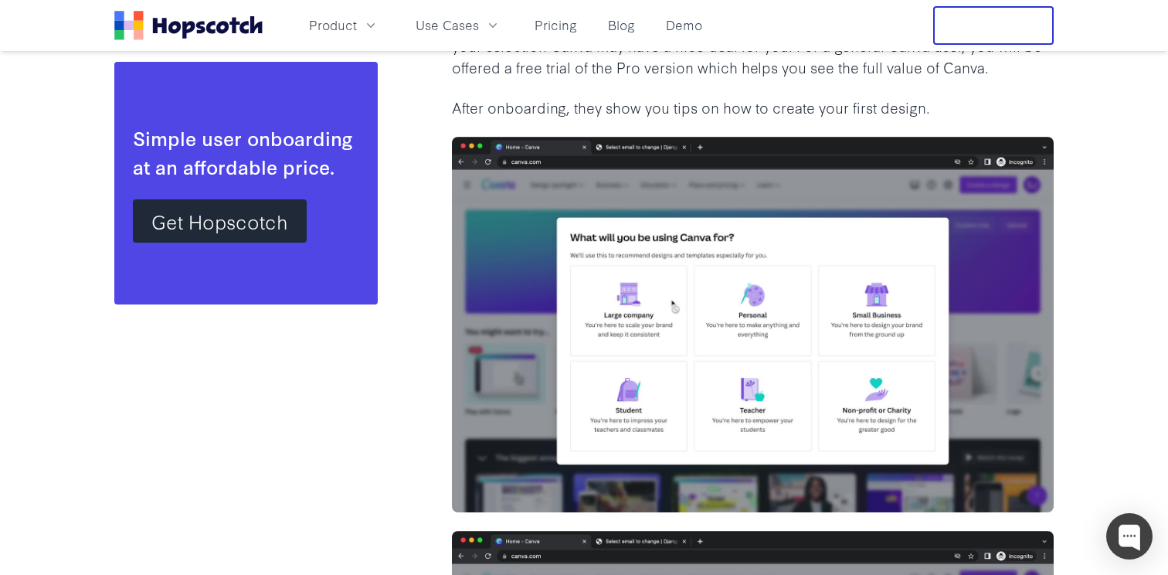
drag, startPoint x: 1127, startPoint y: 249, endPoint x: 1065, endPoint y: 98, distance: 163.5
drag, startPoint x: 1065, startPoint y: 98, endPoint x: 1080, endPoint y: 196, distance: 99.3
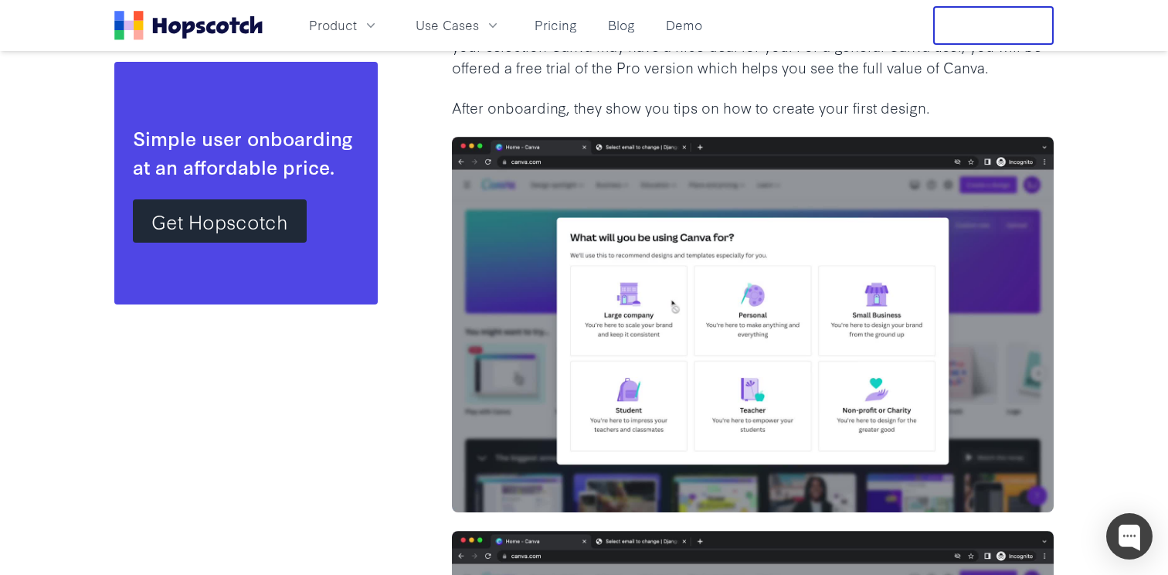
drag, startPoint x: 1080, startPoint y: 196, endPoint x: 1041, endPoint y: 104, distance: 100.0
click at [1041, 104] on p "After onboarding, they show you tips on how to create your first design." at bounding box center [753, 108] width 602 height 22
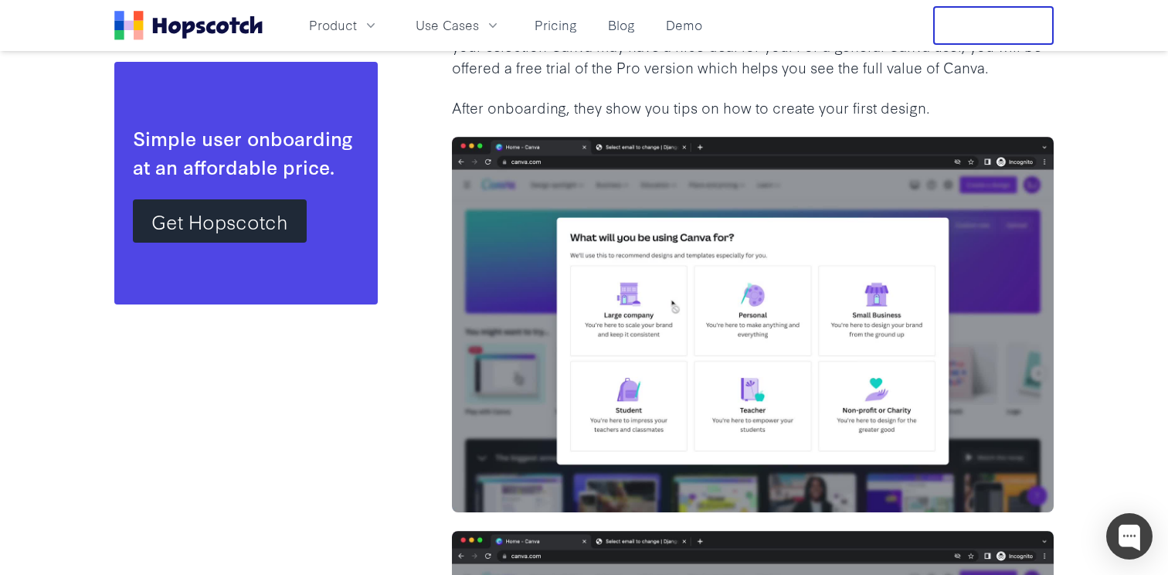
drag, startPoint x: 1041, startPoint y: 104, endPoint x: 1081, endPoint y: 195, distance: 98.9
drag, startPoint x: 1081, startPoint y: 195, endPoint x: 1052, endPoint y: 117, distance: 82.6
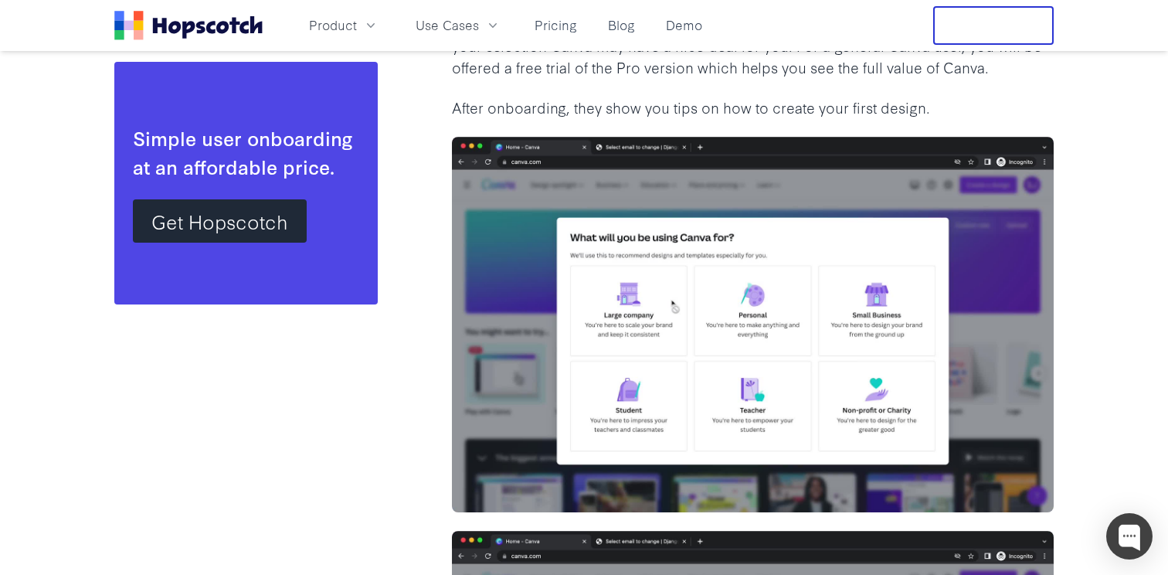
click at [1052, 117] on p "After onboarding, they show you tips on how to create your first design." at bounding box center [753, 108] width 602 height 22
drag, startPoint x: 1041, startPoint y: 117, endPoint x: 1077, endPoint y: 171, distance: 64.5
drag, startPoint x: 1085, startPoint y: 175, endPoint x: 1050, endPoint y: 112, distance: 72.6
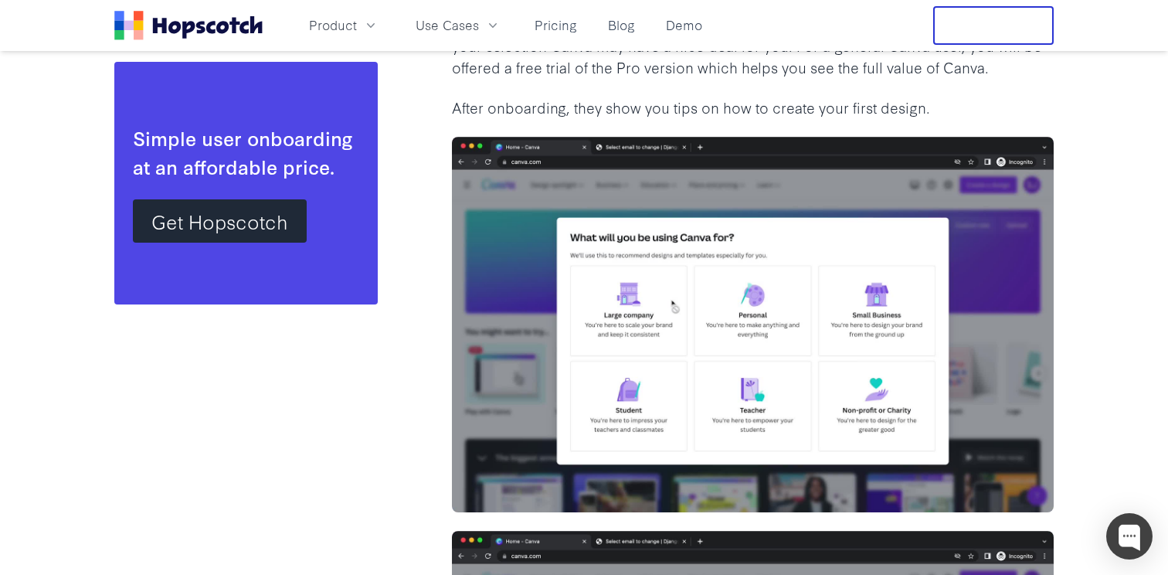
click at [1050, 112] on p "After onboarding, they show you tips on how to create your first design." at bounding box center [753, 108] width 602 height 22
drag, startPoint x: 1050, startPoint y: 112, endPoint x: 1076, endPoint y: 172, distance: 65.7
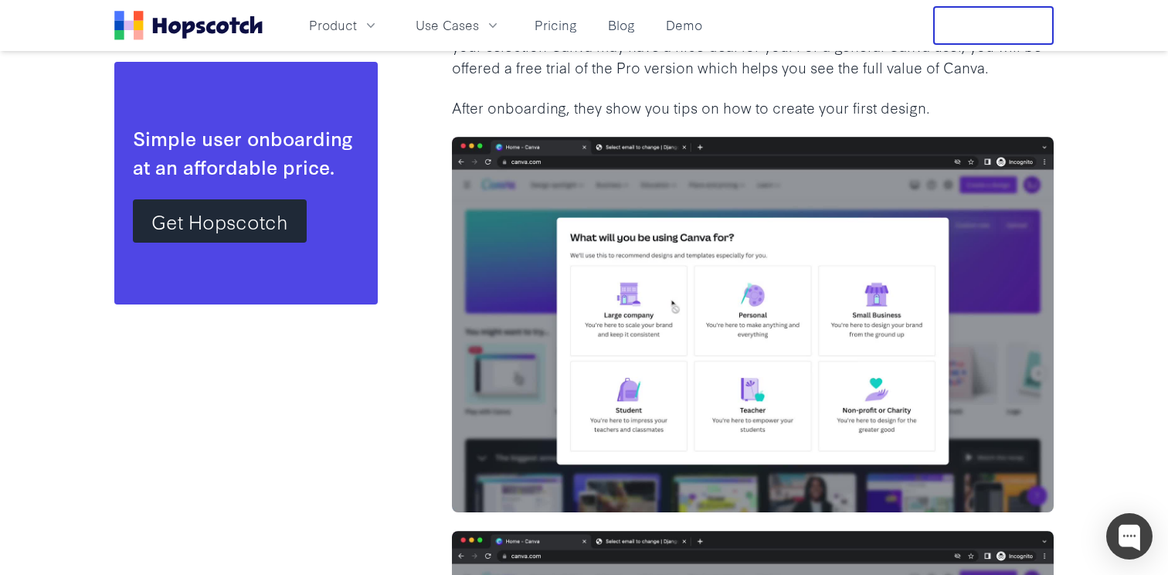
drag, startPoint x: 1076, startPoint y: 172, endPoint x: 1049, endPoint y: 124, distance: 55.7
drag, startPoint x: 1049, startPoint y: 124, endPoint x: 1095, endPoint y: 195, distance: 85.5
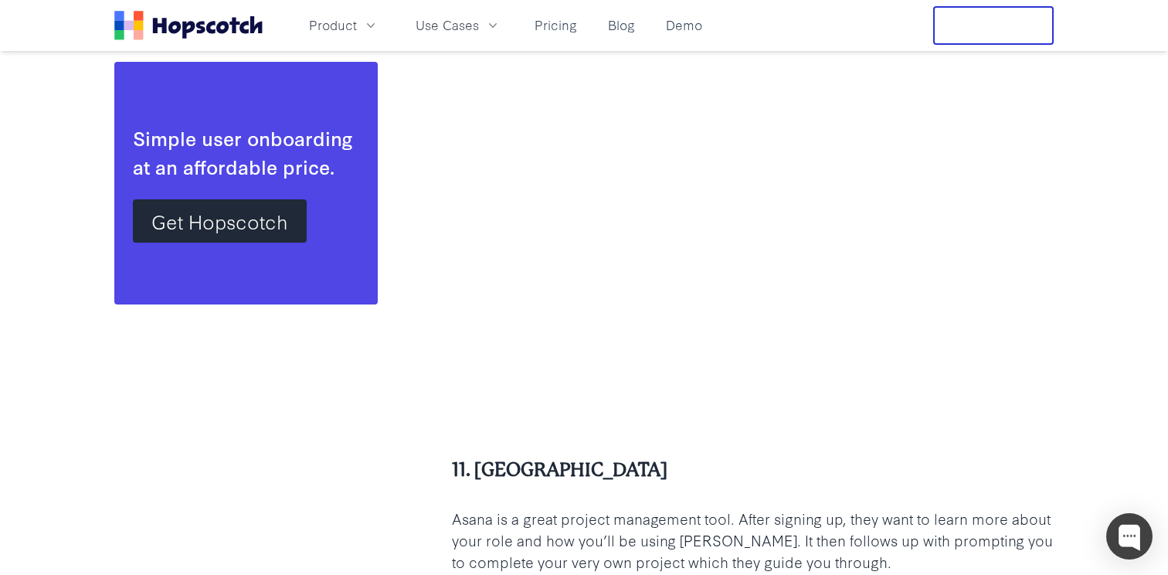
scroll to position [18497, 0]
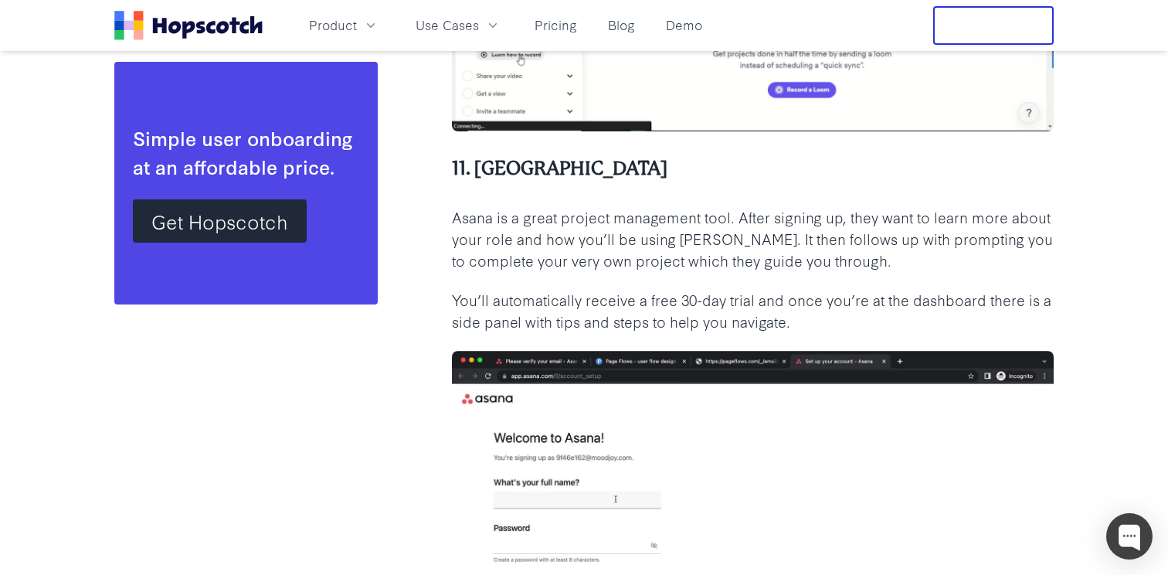
scroll to position [18863, 0]
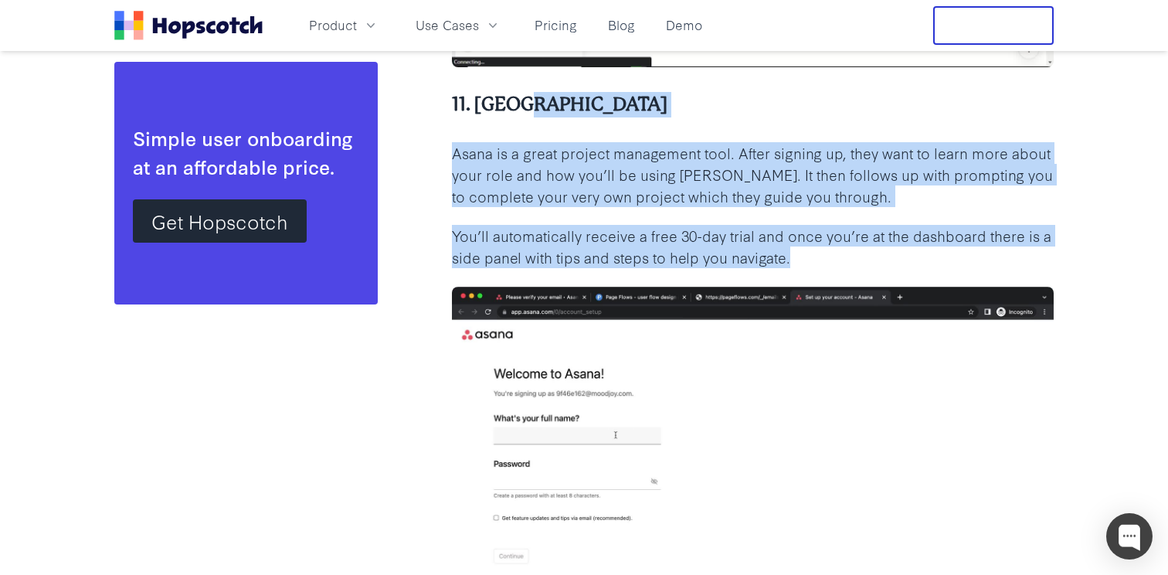
drag, startPoint x: 930, startPoint y: 259, endPoint x: 899, endPoint y: 127, distance: 135.6
click at [899, 127] on div "17 Incredible User Onboarding Examples (and How to Use Them for Your Business) …" at bounding box center [753, 354] width 602 height 37756
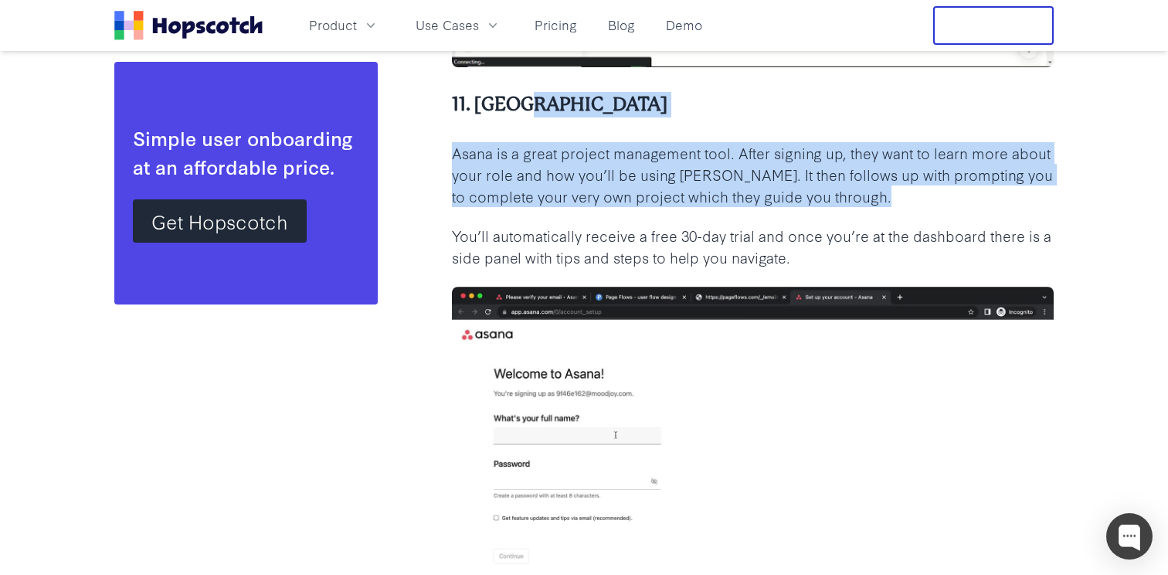
drag, startPoint x: 899, startPoint y: 127, endPoint x: 953, endPoint y: 260, distance: 144.1
click at [953, 259] on div "17 Incredible User Onboarding Examples (and How to Use Them for Your Business) …" at bounding box center [753, 354] width 602 height 37756
click at [953, 260] on p "You’ll automatically receive a free 30-day trial and once you’re at the dashboa…" at bounding box center [753, 246] width 602 height 43
drag, startPoint x: 953, startPoint y: 260, endPoint x: 916, endPoint y: 140, distance: 126.0
click at [916, 140] on div "17 Incredible User Onboarding Examples (and How to Use Them for Your Business) …" at bounding box center [753, 354] width 602 height 37756
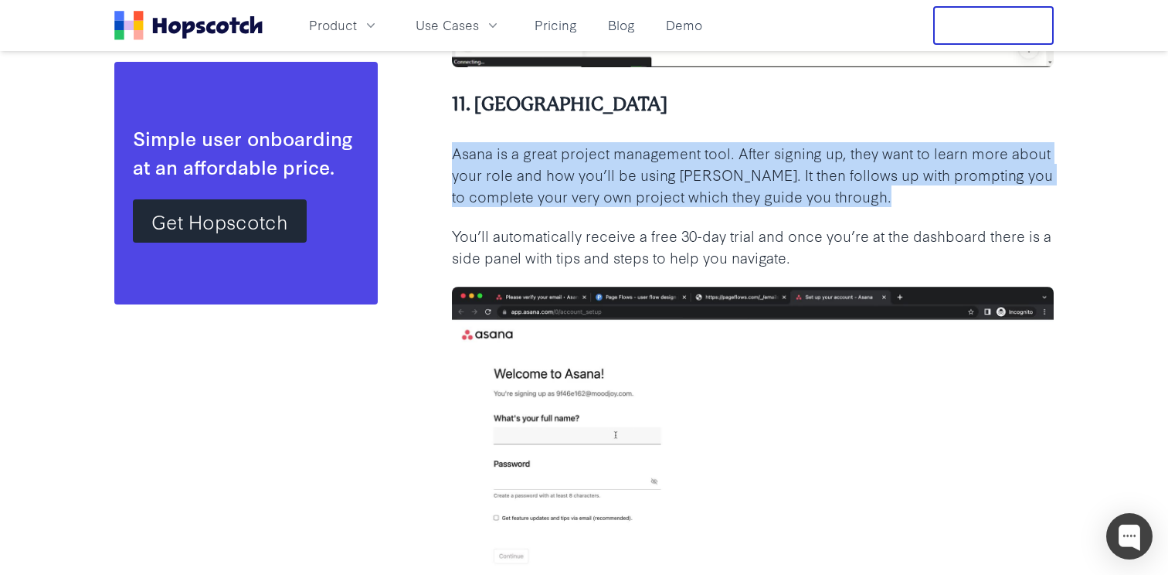
click at [916, 140] on div "17 Incredible User Onboarding Examples (and How to Use Them for Your Business) …" at bounding box center [753, 354] width 602 height 37756
drag, startPoint x: 916, startPoint y: 140, endPoint x: 936, endPoint y: 266, distance: 127.5
click at [936, 266] on div "17 Incredible User Onboarding Examples (and How to Use Them for Your Business) …" at bounding box center [753, 354] width 602 height 37756
click at [936, 266] on p "You’ll automatically receive a free 30-day trial and once you’re at the dashboa…" at bounding box center [753, 246] width 602 height 43
drag, startPoint x: 936, startPoint y: 266, endPoint x: 904, endPoint y: 137, distance: 133.0
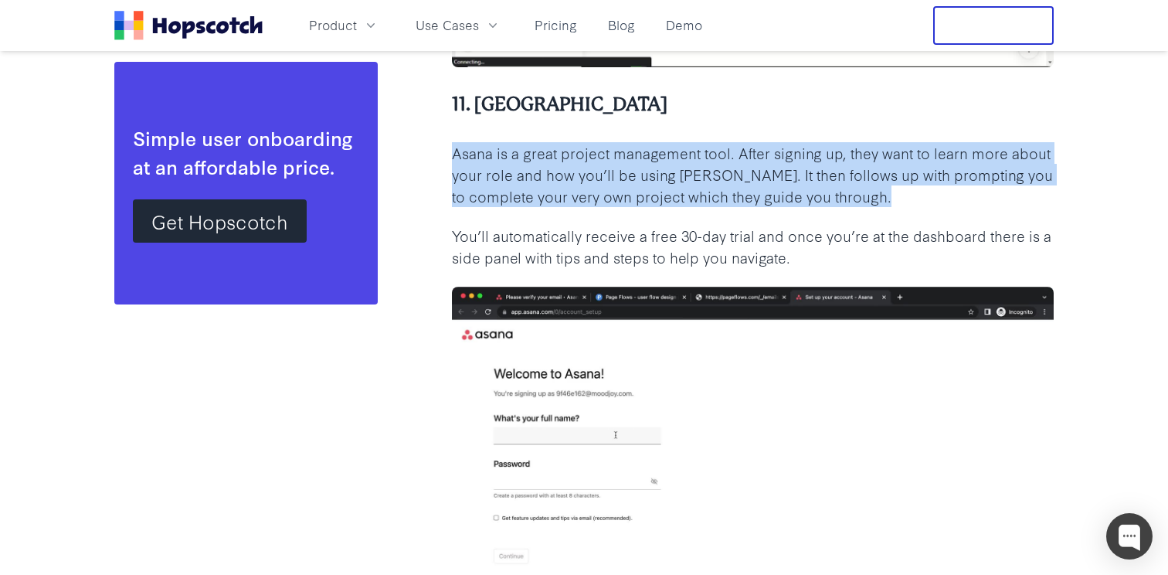
click at [904, 137] on div "17 Incredible User Onboarding Examples (and How to Use Them for Your Business) …" at bounding box center [753, 354] width 602 height 37756
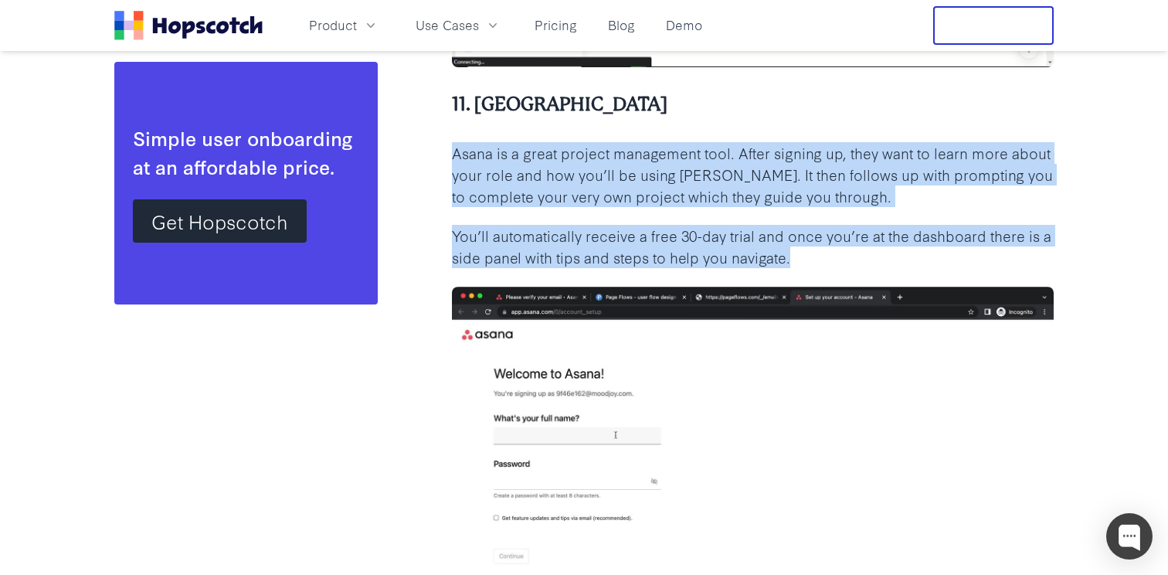
drag, startPoint x: 904, startPoint y: 134, endPoint x: 965, endPoint y: 254, distance: 134.0
click at [964, 254] on div "17 Incredible User Onboarding Examples (and How to Use Them for Your Business) …" at bounding box center [753, 354] width 602 height 37756
click at [965, 254] on p "You’ll automatically receive a free 30-day trial and once you’re at the dashboa…" at bounding box center [753, 246] width 602 height 43
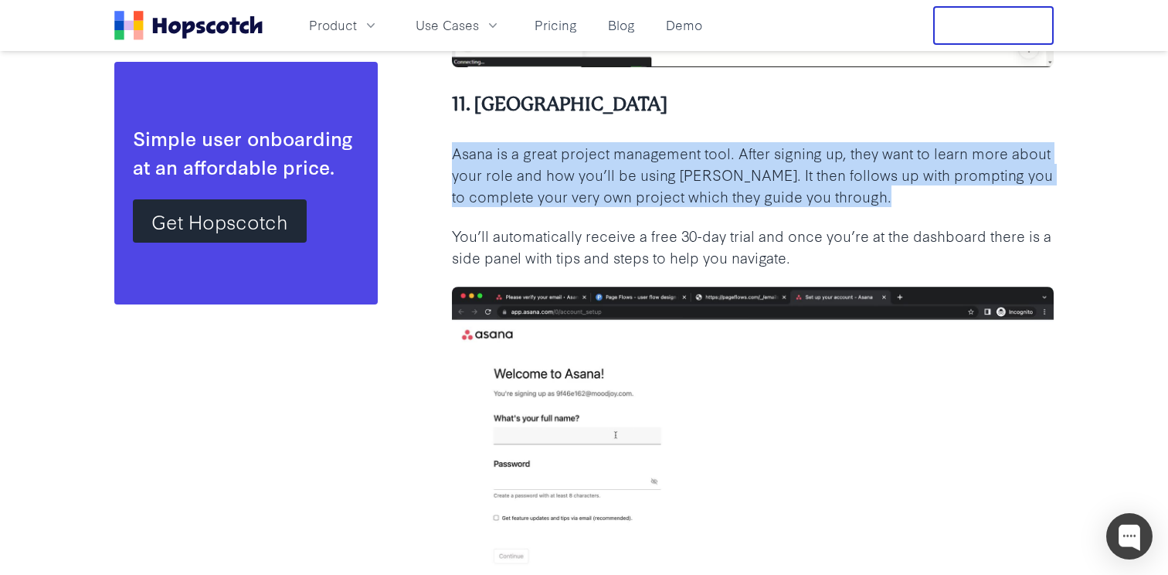
drag, startPoint x: 965, startPoint y: 254, endPoint x: 909, endPoint y: 131, distance: 135.5
click at [909, 131] on div "17 Incredible User Onboarding Examples (and How to Use Them for Your Business) …" at bounding box center [753, 354] width 602 height 37756
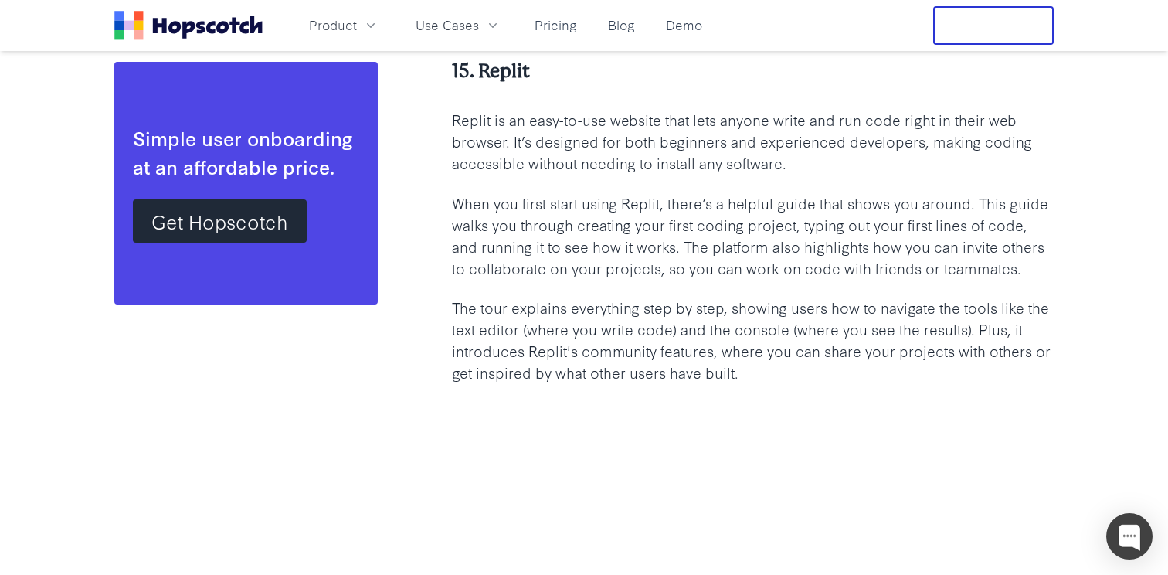
scroll to position [28588, 0]
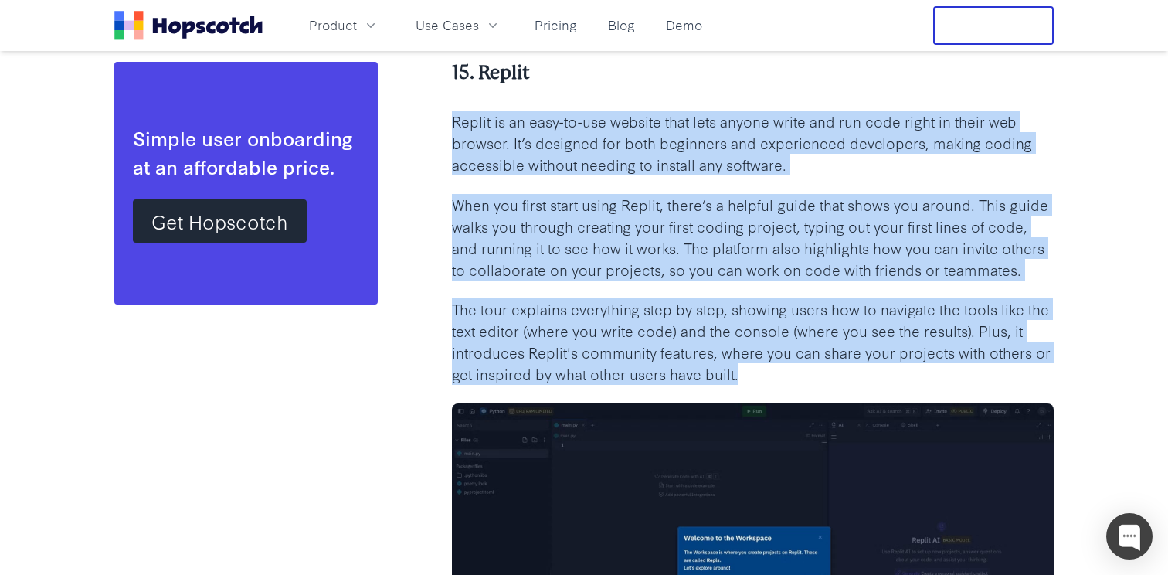
drag, startPoint x: 880, startPoint y: 90, endPoint x: 1031, endPoint y: 388, distance: 333.3
drag, startPoint x: 1033, startPoint y: 378, endPoint x: 834, endPoint y: 83, distance: 355.6
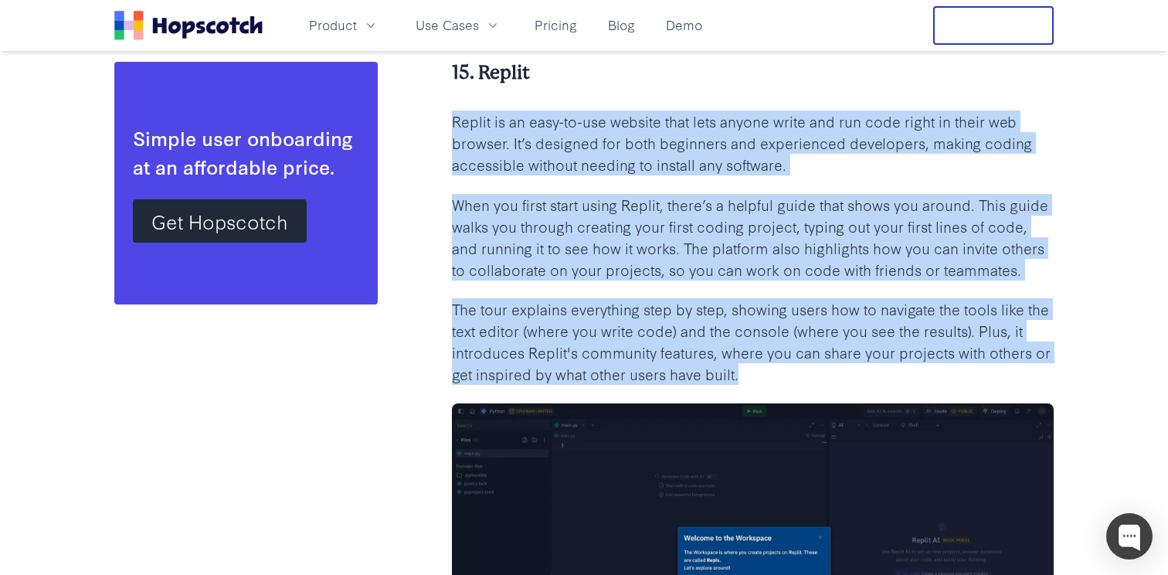
click at [834, 83] on h4 "15. Replit" at bounding box center [753, 72] width 602 height 25
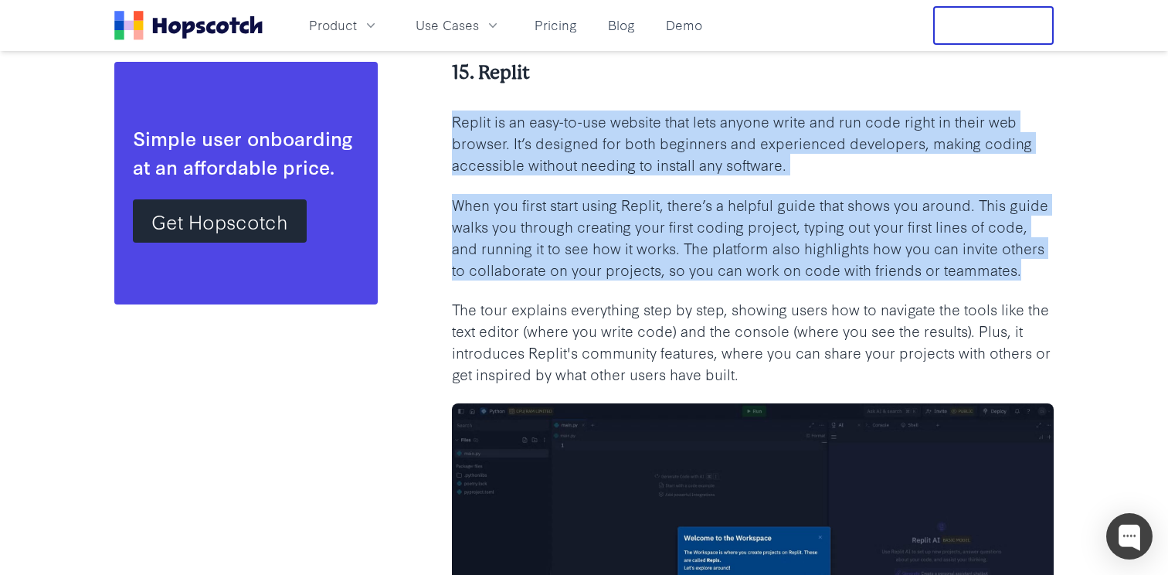
drag, startPoint x: 834, startPoint y: 83, endPoint x: 911, endPoint y: 369, distance: 295.8
click at [911, 369] on p "The tour explains everything step by step, showing users how to navigate the to…" at bounding box center [753, 341] width 602 height 86
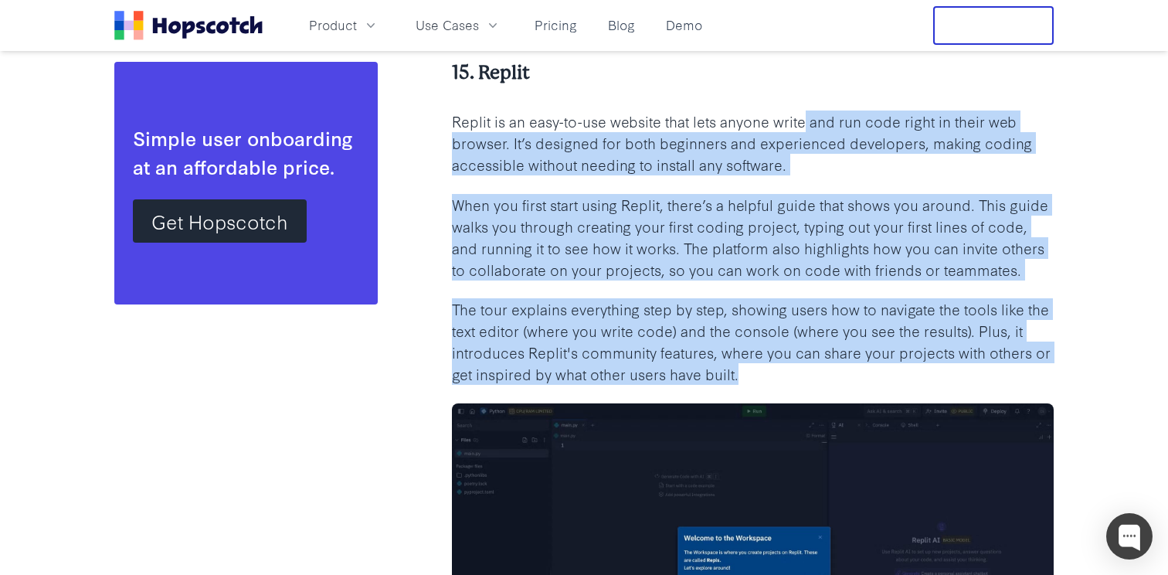
drag, startPoint x: 911, startPoint y: 371, endPoint x: 805, endPoint y: 128, distance: 265.3
click at [805, 128] on p "Replit is an easy-to-use website that lets anyone write and run code right in t…" at bounding box center [753, 142] width 602 height 65
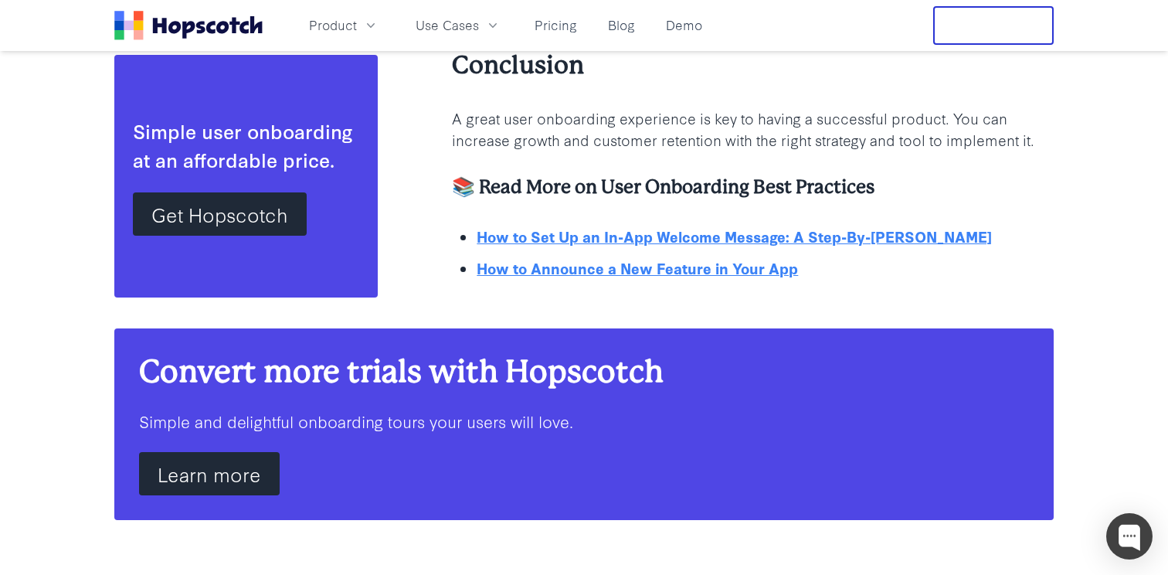
scroll to position [37955, 0]
